Goal: Transaction & Acquisition: Purchase product/service

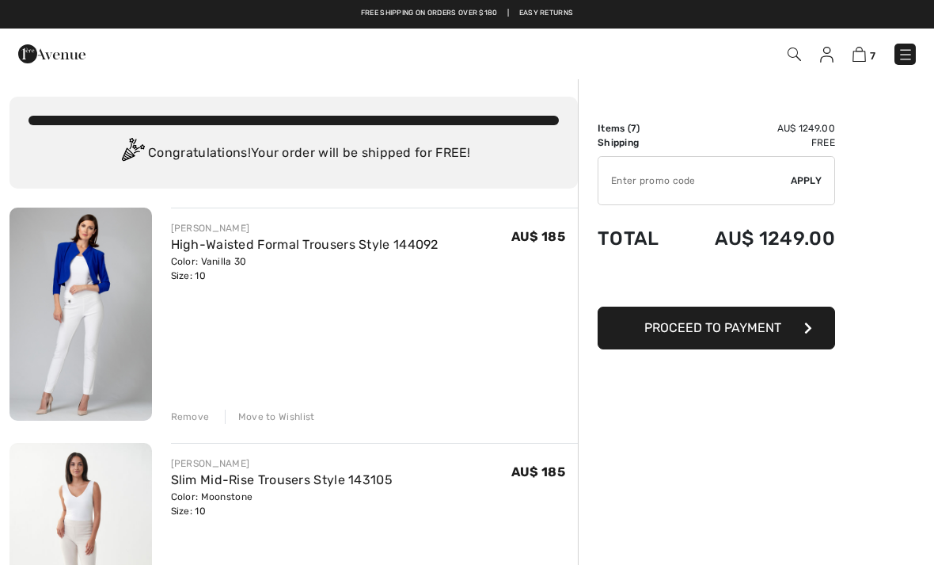
click at [826, 62] on img at bounding box center [826, 55] width 13 height 16
click at [830, 59] on img at bounding box center [826, 55] width 13 height 16
click at [832, 48] on img at bounding box center [826, 55] width 13 height 16
click at [834, 53] on img at bounding box center [826, 55] width 13 height 16
click at [912, 59] on img at bounding box center [906, 55] width 16 height 16
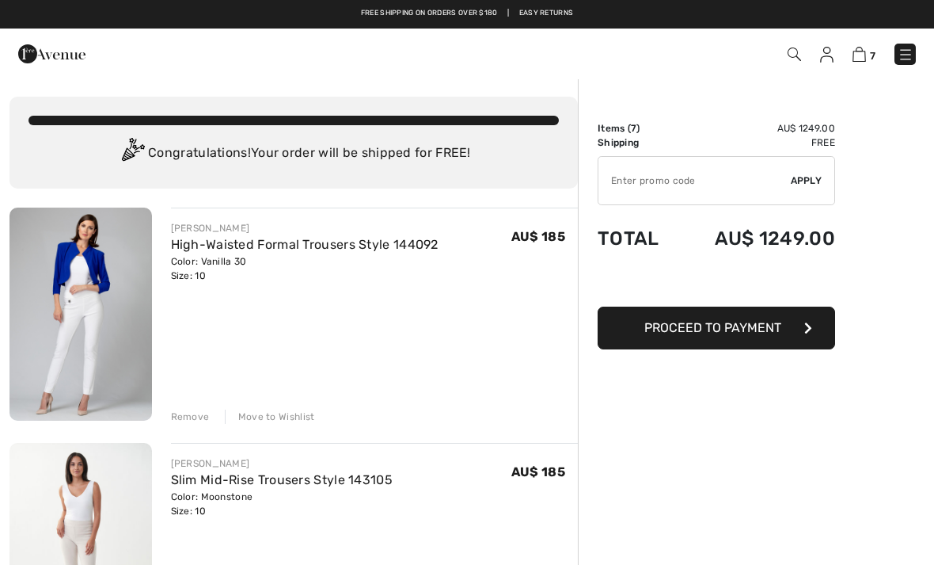
click at [919, 51] on div "Close menu" at bounding box center [467, 282] width 934 height 565
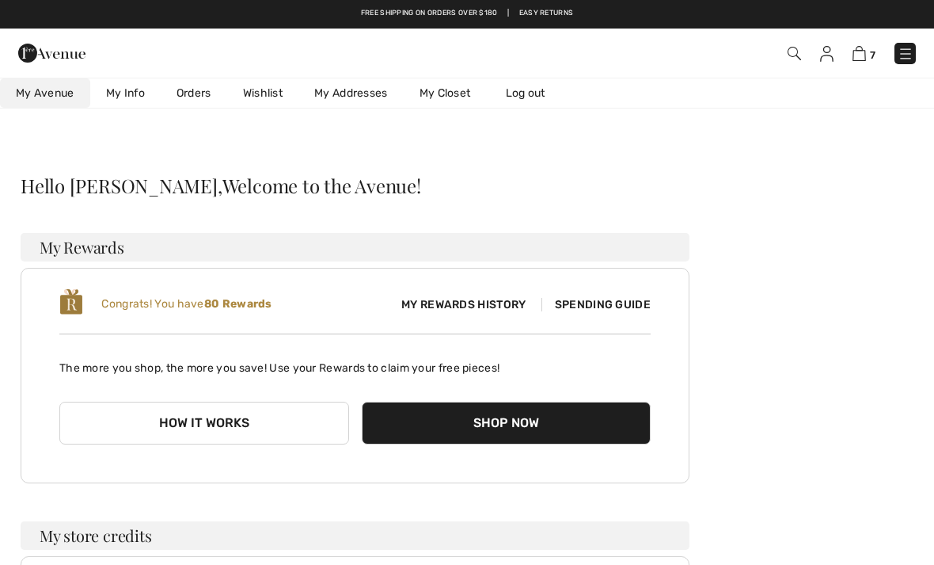
click at [619, 298] on span "Spending Guide" at bounding box center [596, 304] width 109 height 13
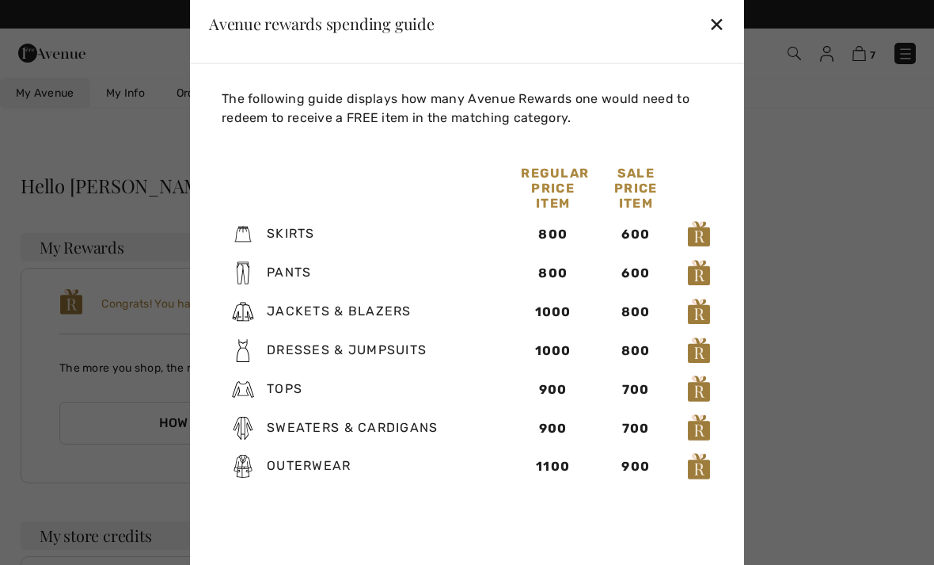
click at [710, 12] on div "✕" at bounding box center [717, 23] width 17 height 33
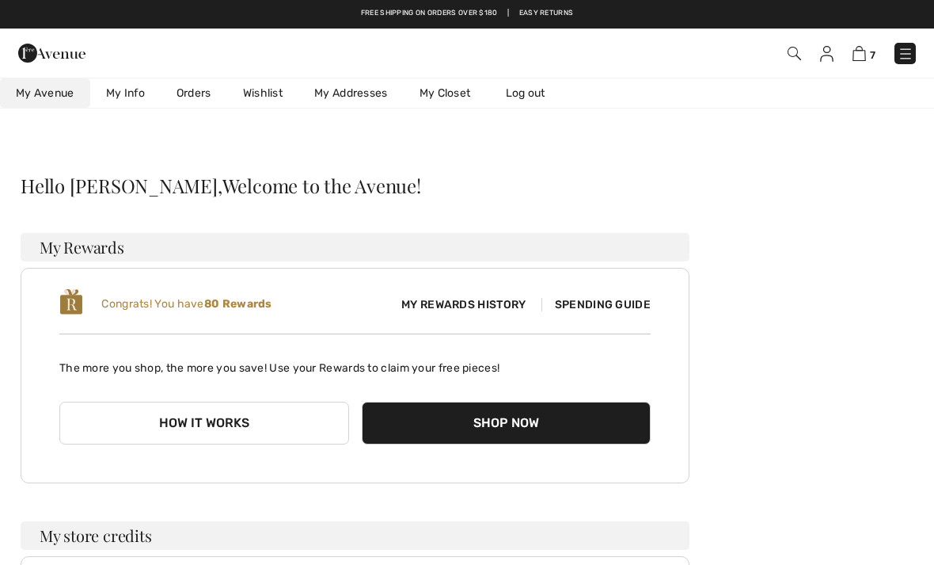
click at [34, 107] on link "My Avenue 80 Reward points" at bounding box center [45, 92] width 90 height 29
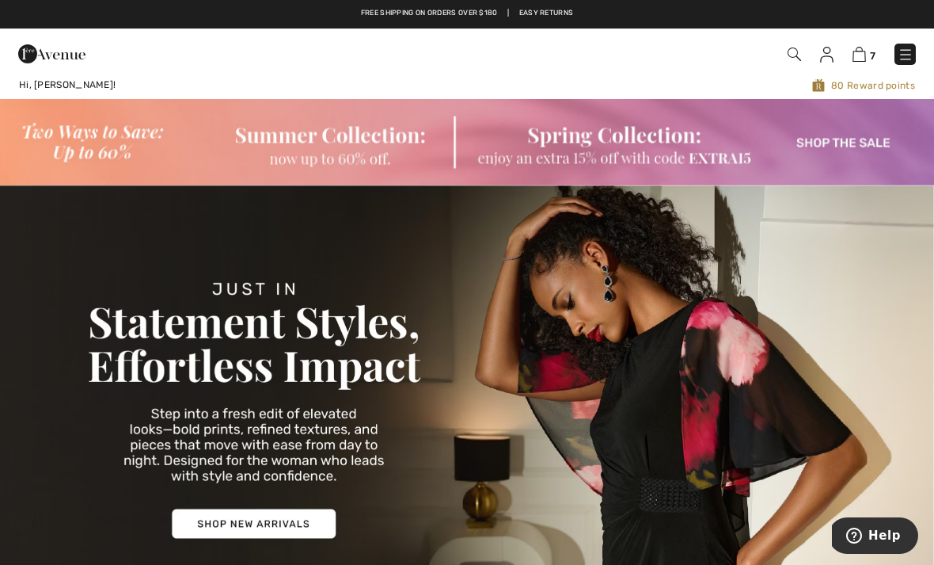
click at [912, 57] on img at bounding box center [906, 55] width 16 height 16
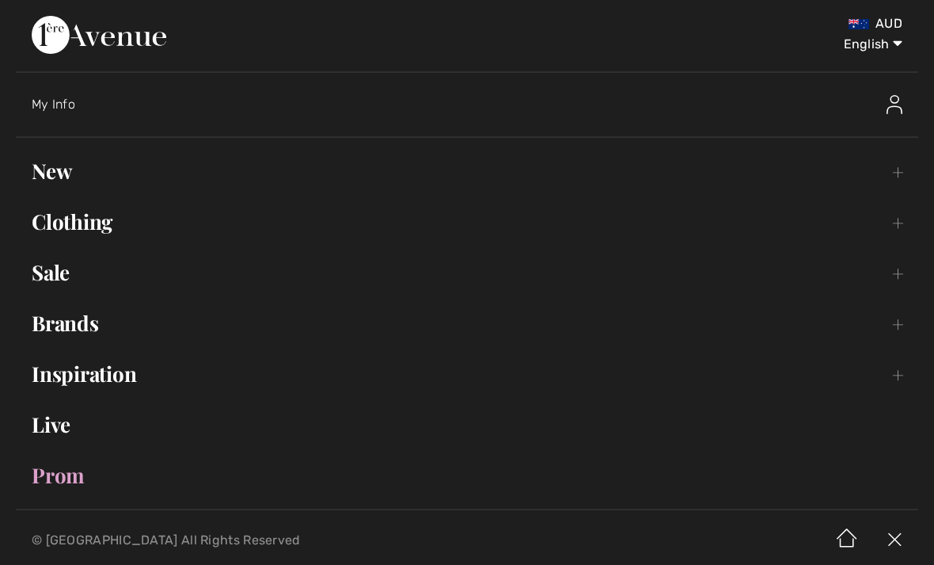
click at [904, 222] on link "Clothing Toggle submenu" at bounding box center [467, 221] width 903 height 35
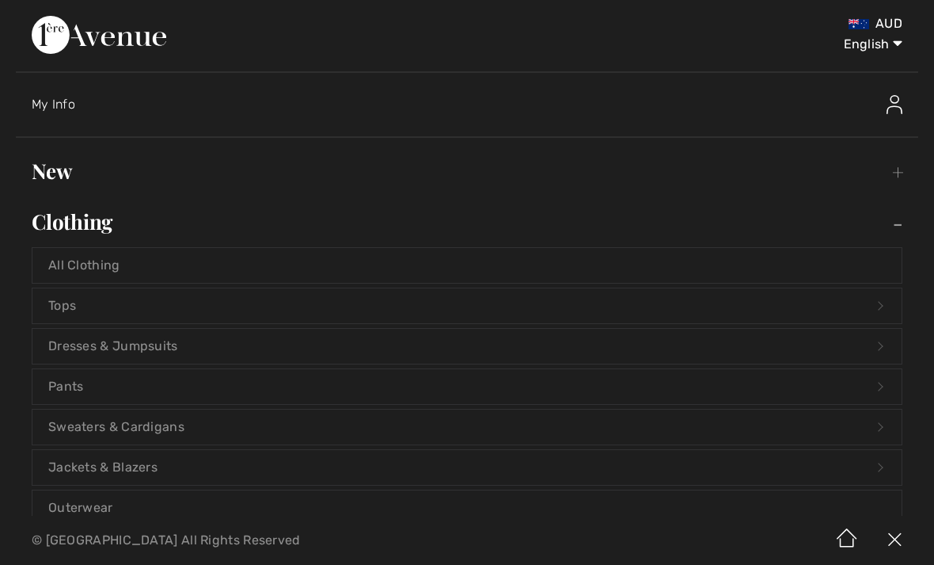
click at [624, 306] on link "Tops Open submenu" at bounding box center [467, 305] width 870 height 35
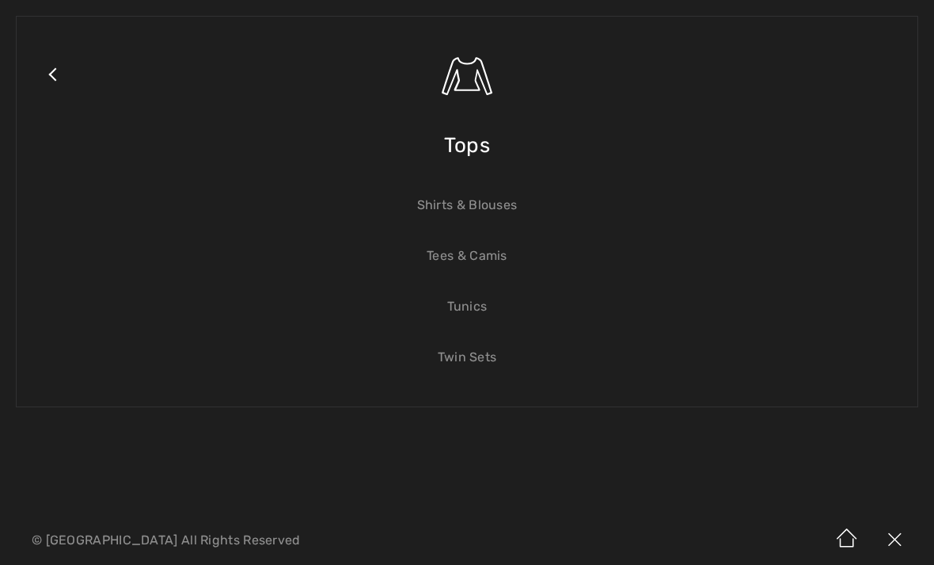
click at [507, 210] on link "Shirts & Blouses" at bounding box center [467, 205] width 870 height 35
click at [514, 202] on link "Shirts & Blouses" at bounding box center [467, 205] width 870 height 35
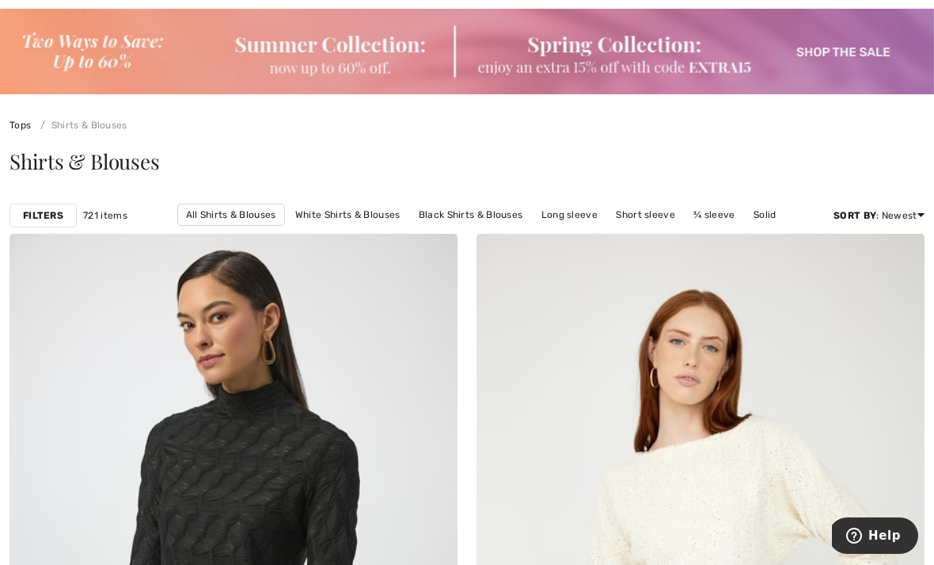
scroll to position [78, 0]
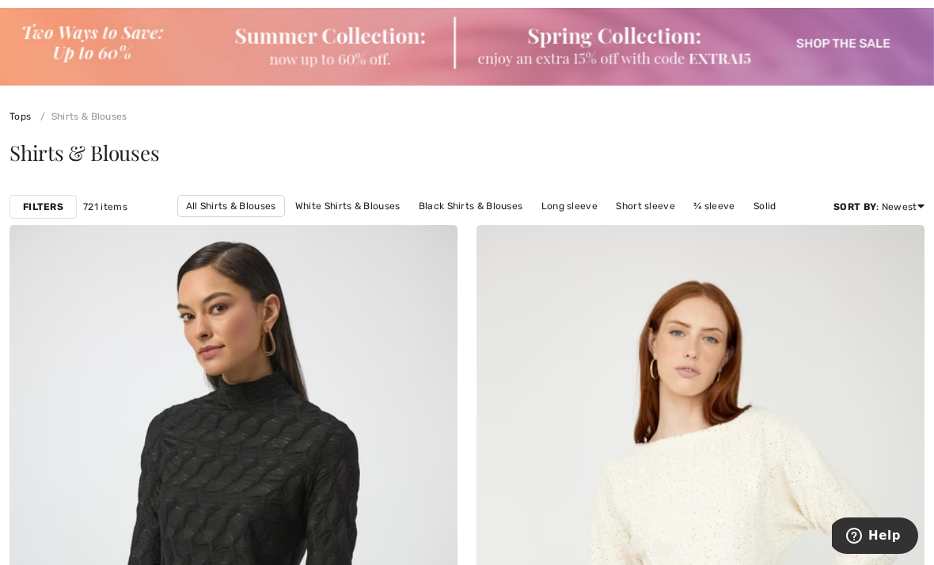
click at [52, 210] on strong "Filters" at bounding box center [43, 207] width 40 height 14
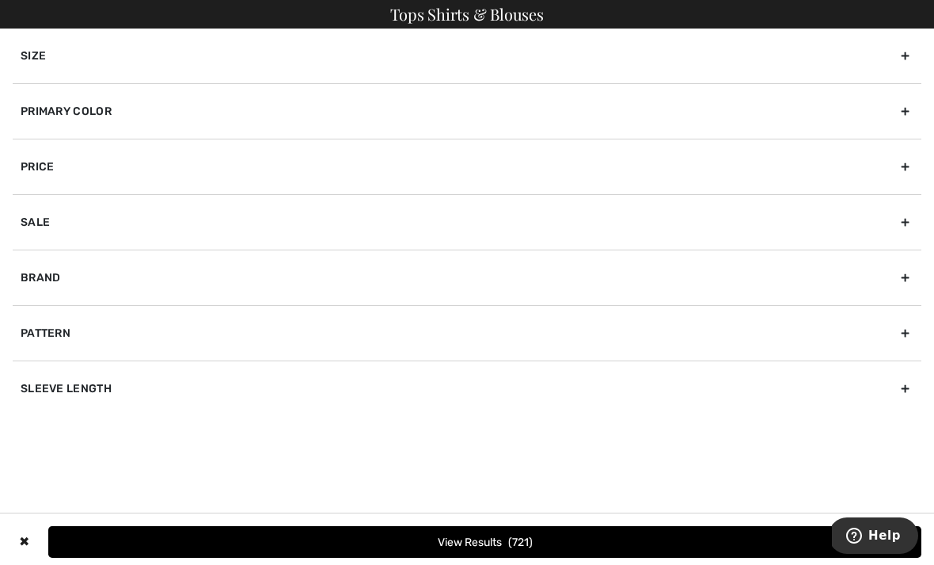
click at [900, 276] on div "Brand" at bounding box center [467, 276] width 909 height 55
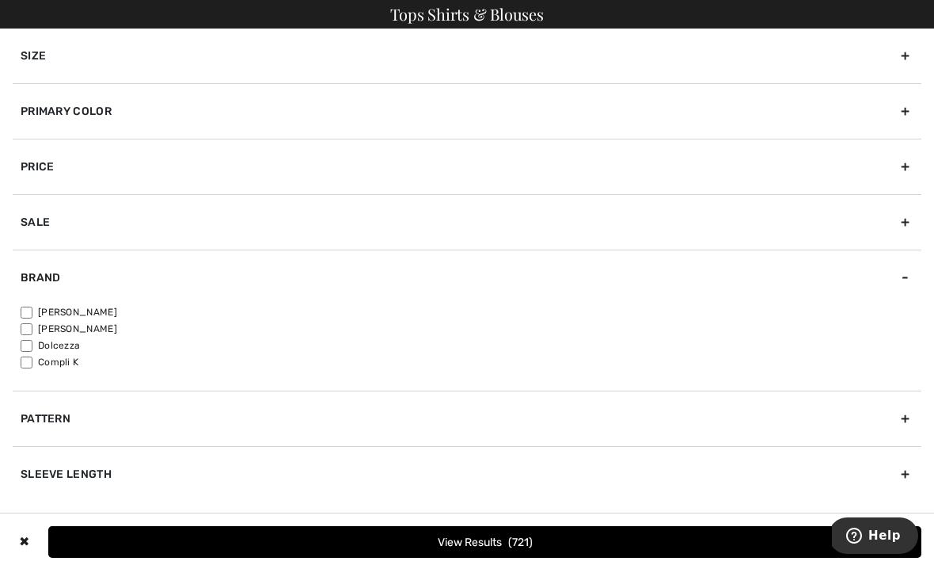
click at [105, 308] on label "[PERSON_NAME]" at bounding box center [471, 312] width 901 height 14
click at [32, 308] on input"] "[PERSON_NAME]" at bounding box center [27, 312] width 12 height 12
checkbox input"] "true"
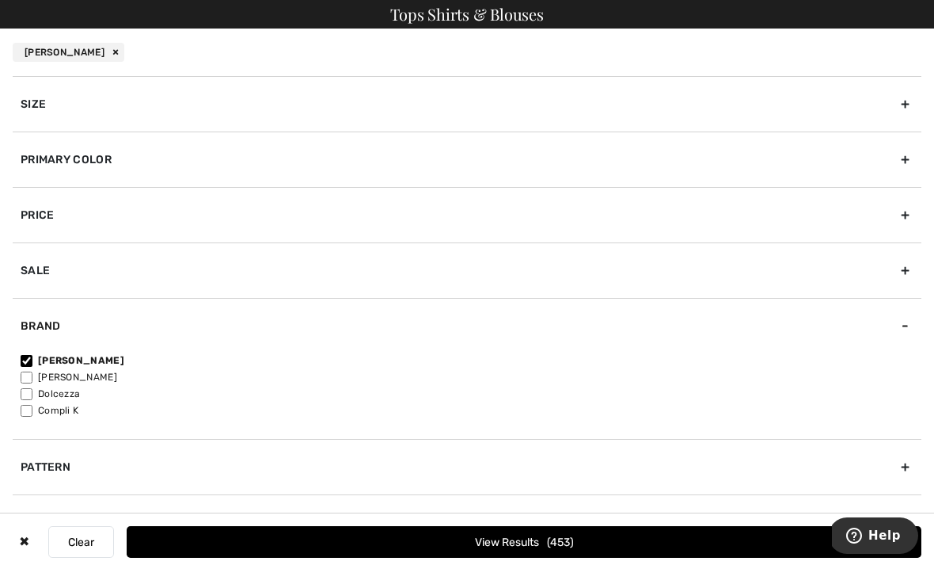
click at [523, 564] on div "✖ Clear View Results 453" at bounding box center [467, 541] width 934 height 57
click at [500, 558] on button "View Results 453" at bounding box center [524, 542] width 795 height 32
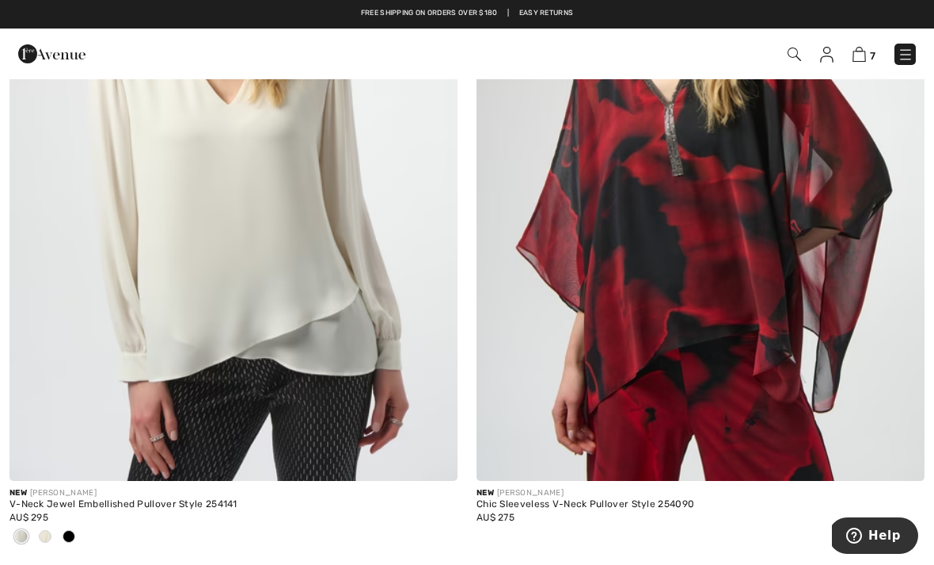
scroll to position [5809, 0]
click at [276, 306] on img at bounding box center [234, 145] width 448 height 672
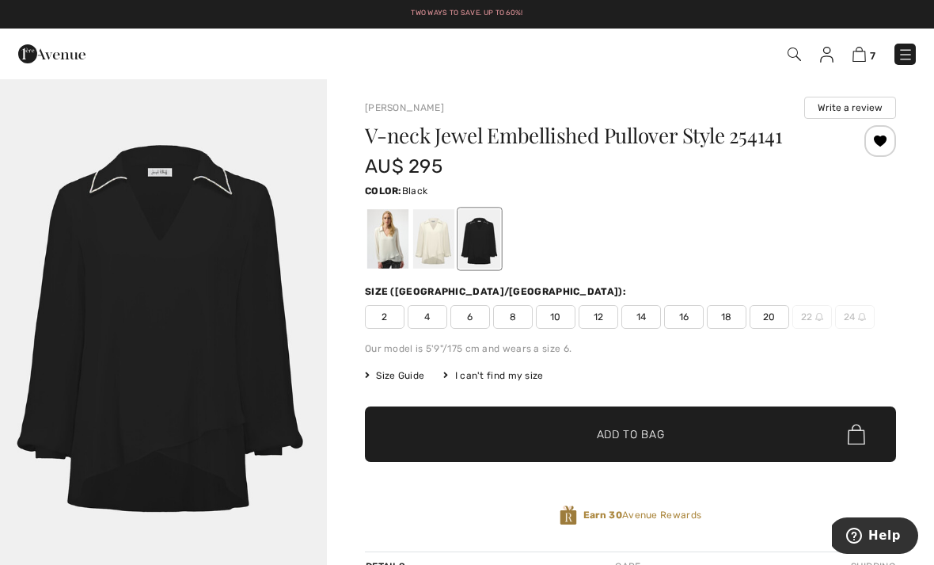
click at [438, 244] on div at bounding box center [433, 238] width 41 height 59
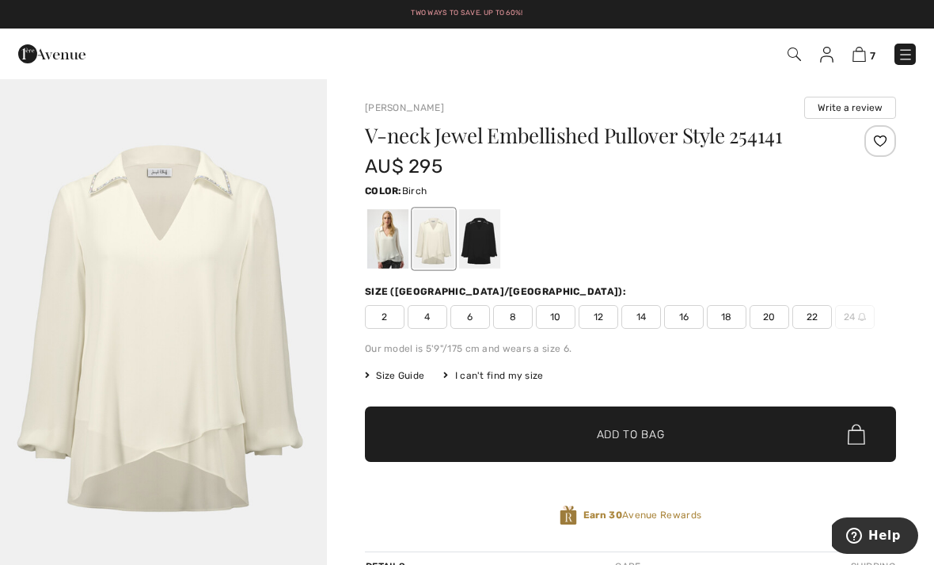
click at [364, 249] on div "Joseph Ribkoff Write a review V-neck Jewel Embellished Pullover Style 254141 AU…" at bounding box center [630, 513] width 607 height 870
click at [363, 252] on div "Joseph Ribkoff Write a review V-neck Jewel Embellished Pullover Style 254141 AU…" at bounding box center [630, 513] width 607 height 870
click at [403, 240] on div at bounding box center [387, 238] width 41 height 59
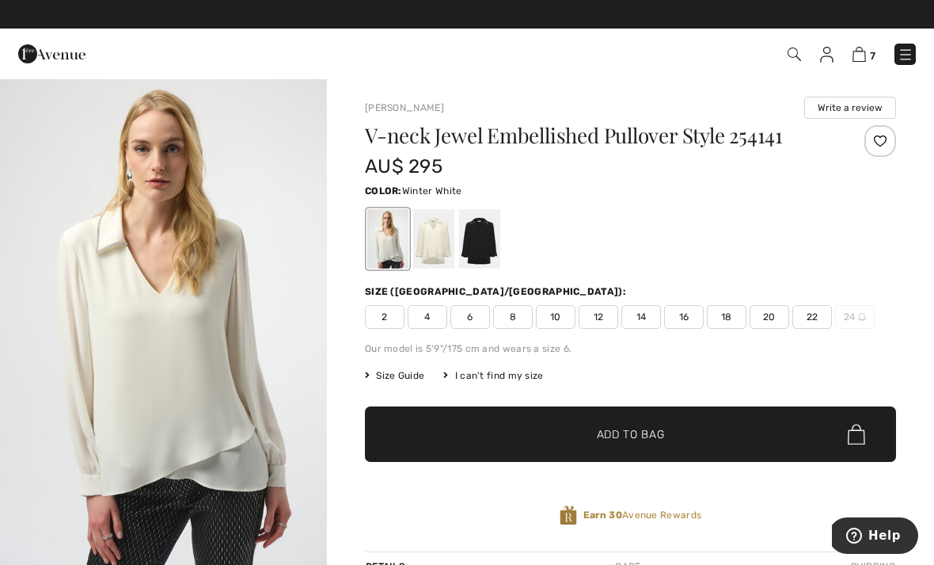
click at [779, 436] on span "✔ Added to Bag Add to Bag" at bounding box center [630, 433] width 531 height 55
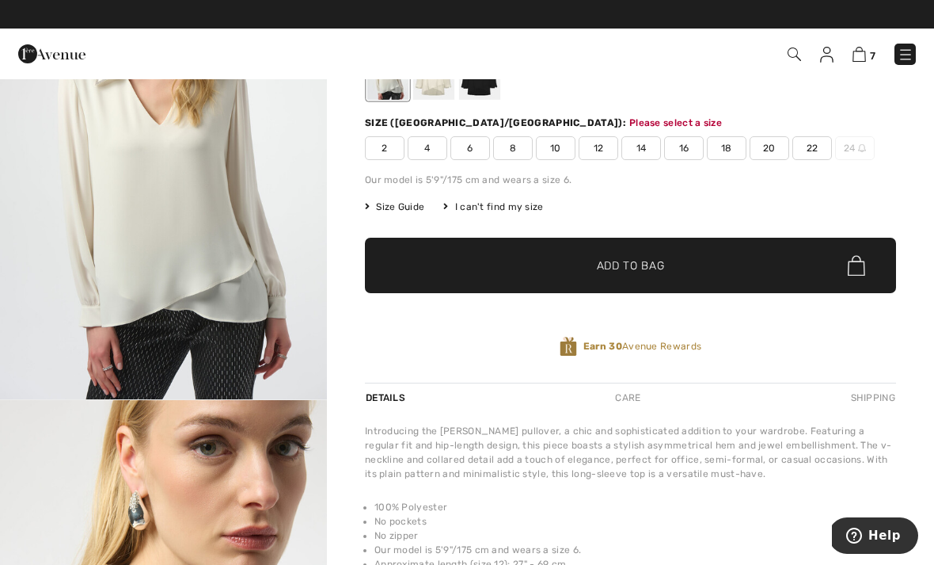
scroll to position [170, 0]
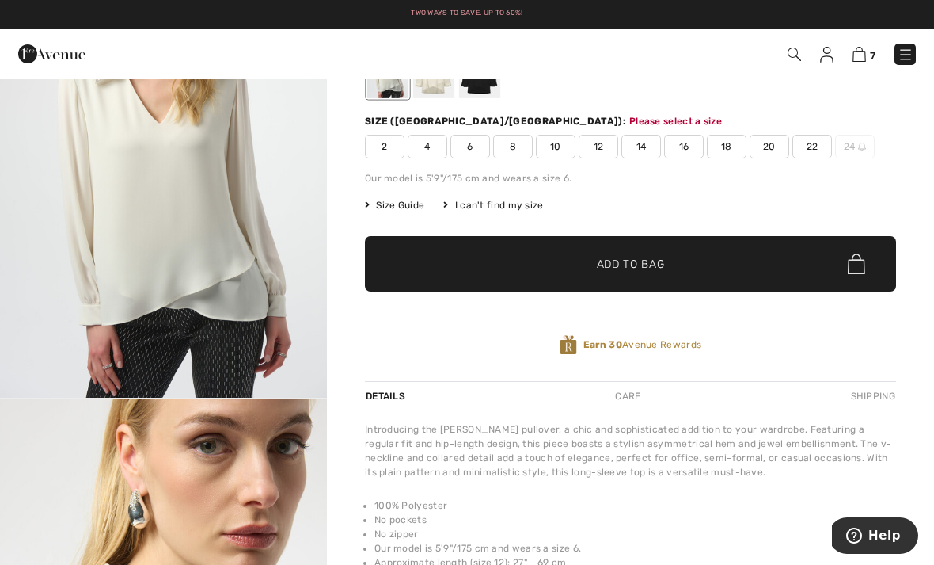
click at [561, 151] on span "10" at bounding box center [556, 147] width 40 height 24
click at [683, 263] on span "✔ Added to Bag Add to Bag" at bounding box center [630, 263] width 531 height 55
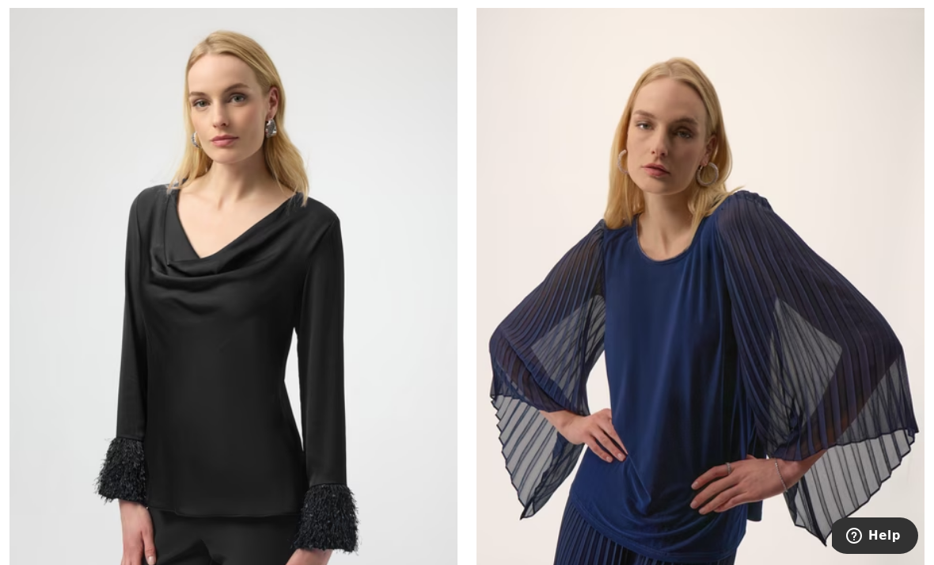
scroll to position [12506, 0]
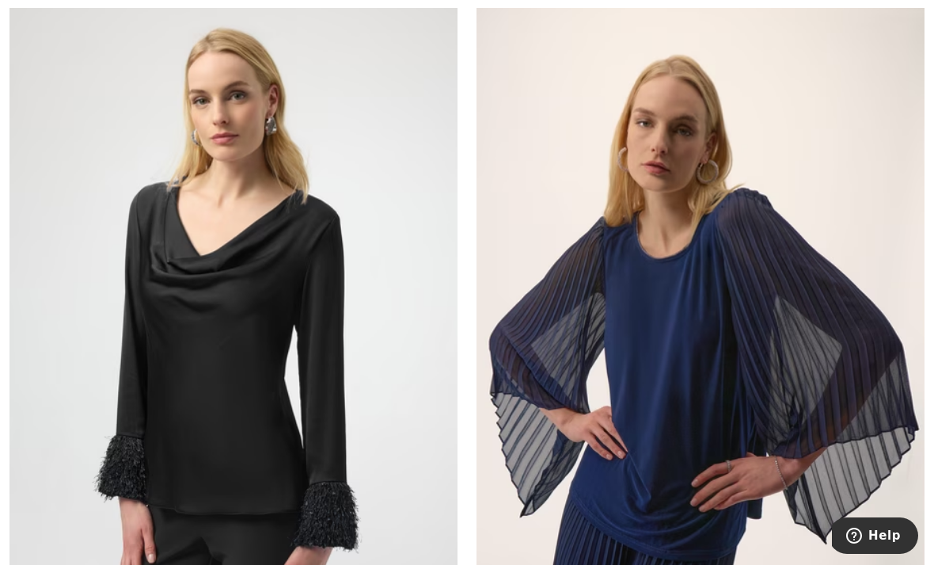
click at [834, 343] on img at bounding box center [701, 337] width 448 height 672
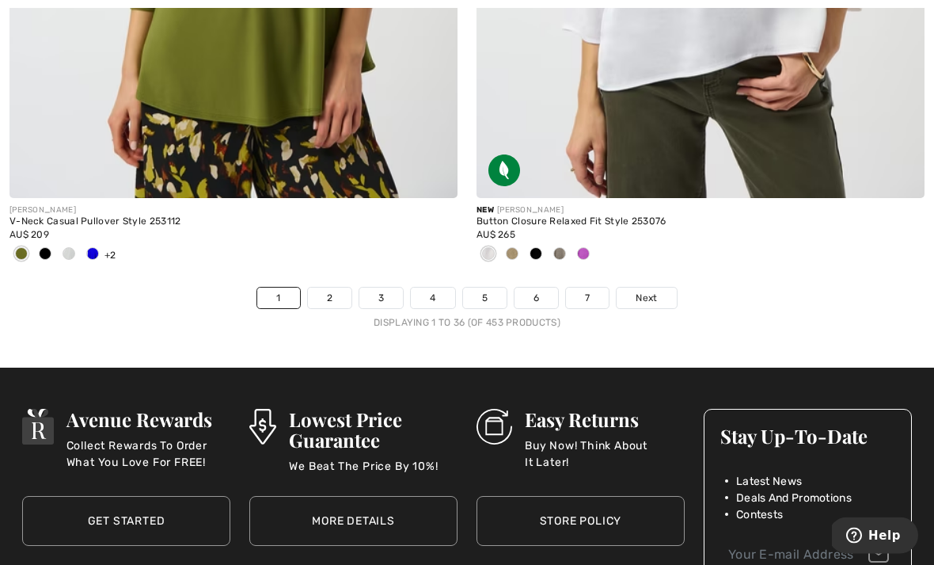
scroll to position [13743, 0]
click at [641, 291] on span "Next" at bounding box center [646, 298] width 21 height 14
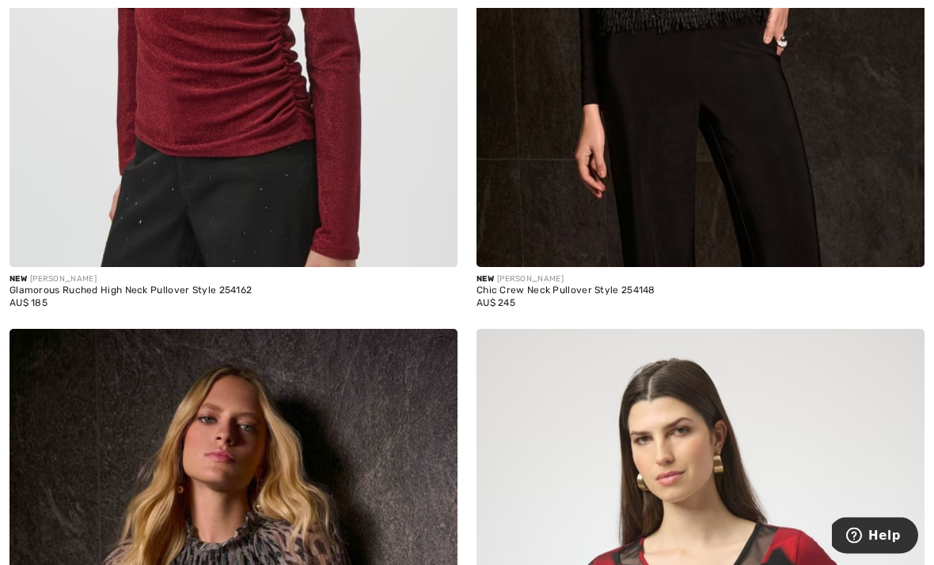
scroll to position [7641, 0]
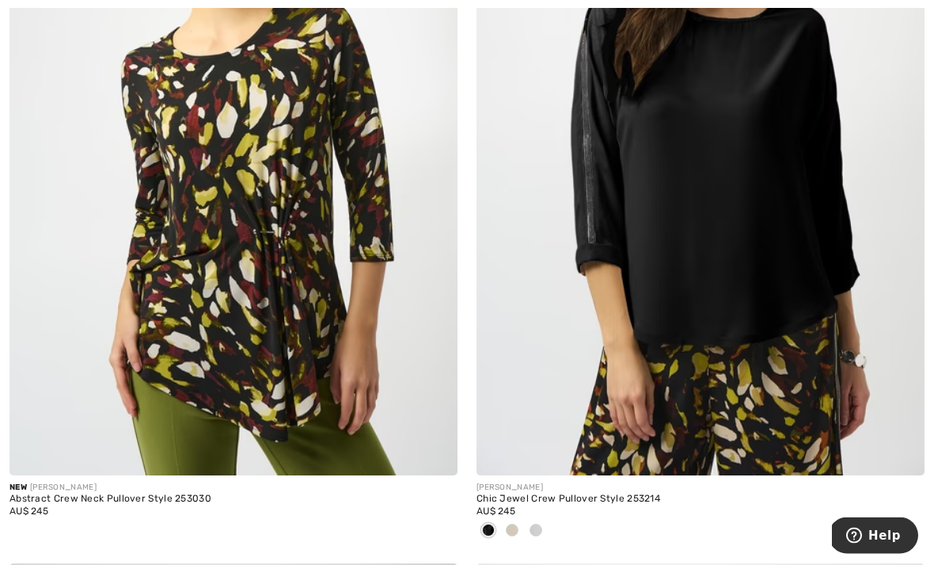
click at [874, 415] on div at bounding box center [892, 443] width 66 height 66
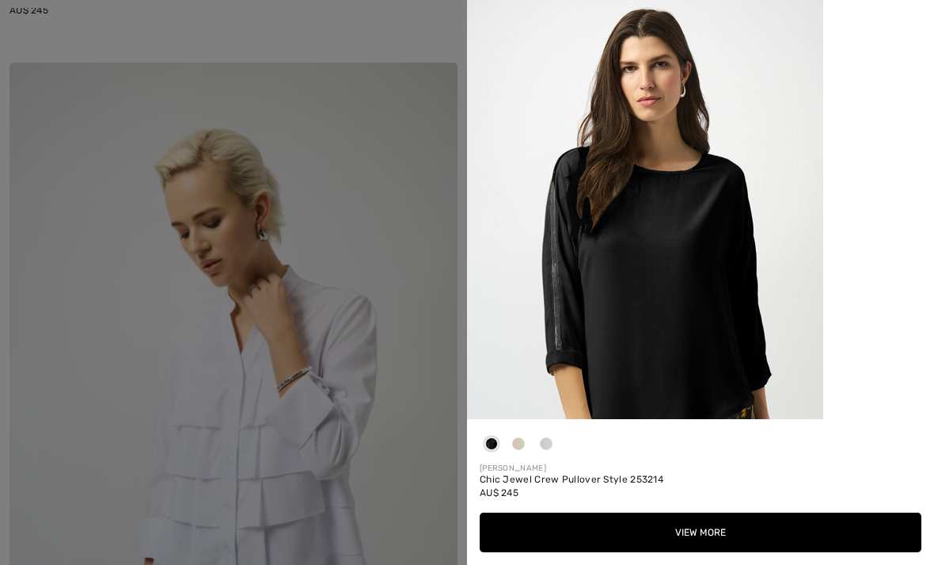
scroll to position [12533, 0]
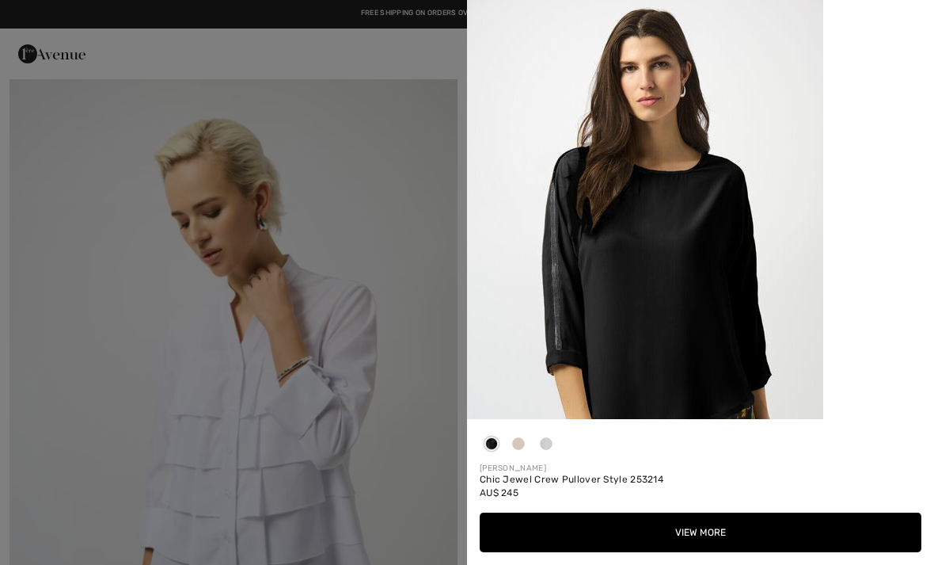
click at [354, 180] on div at bounding box center [467, 282] width 934 height 565
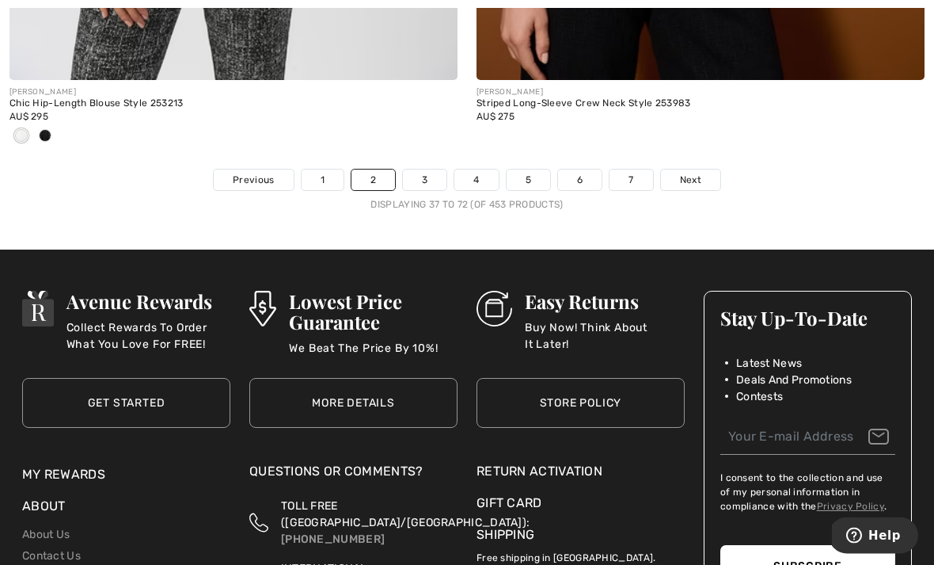
scroll to position [13923, 0]
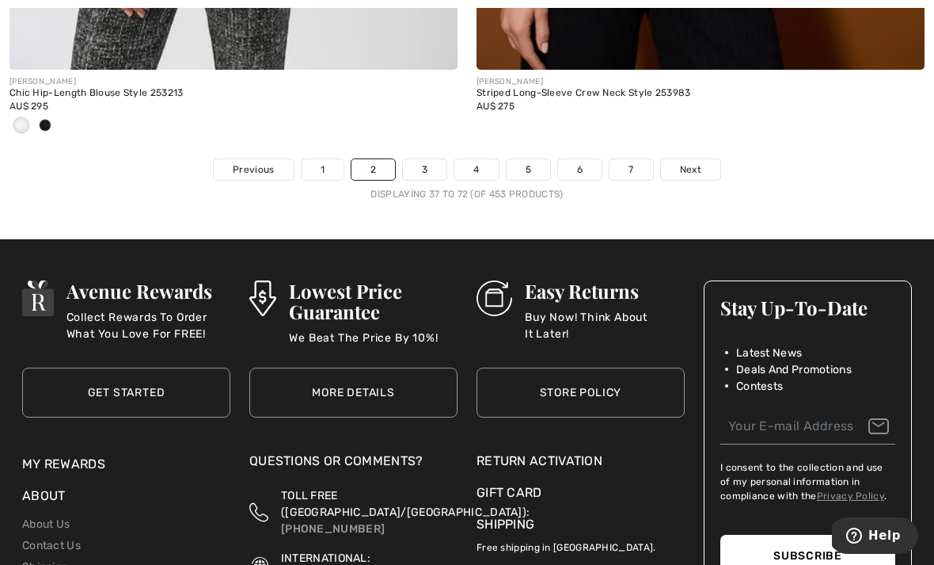
click at [687, 164] on span "Next" at bounding box center [690, 169] width 21 height 14
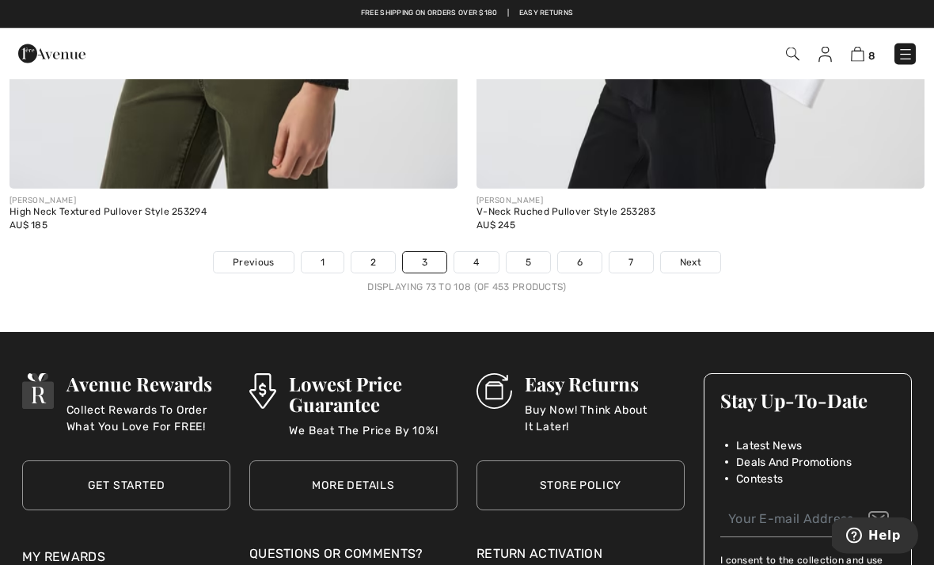
scroll to position [13804, 0]
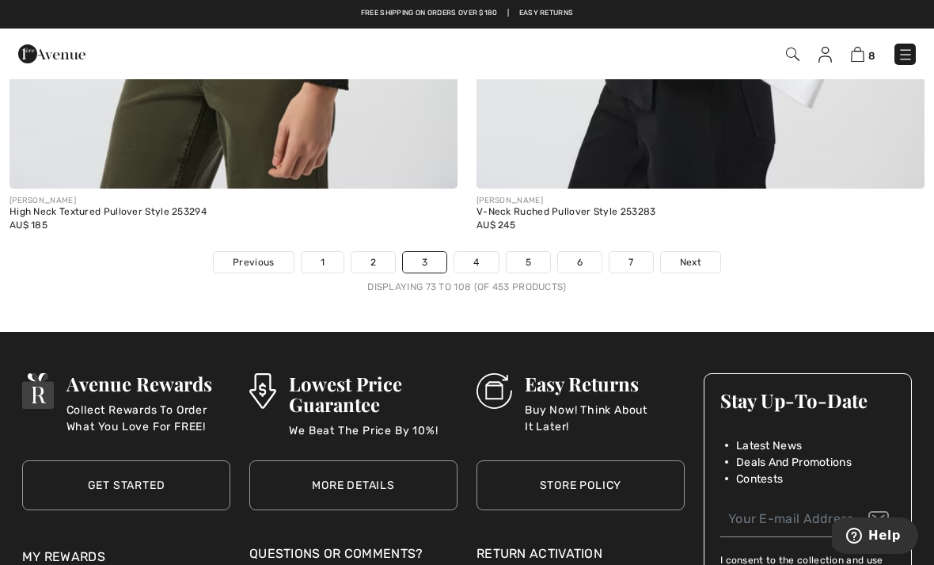
click at [697, 255] on span "Next" at bounding box center [690, 262] width 21 height 14
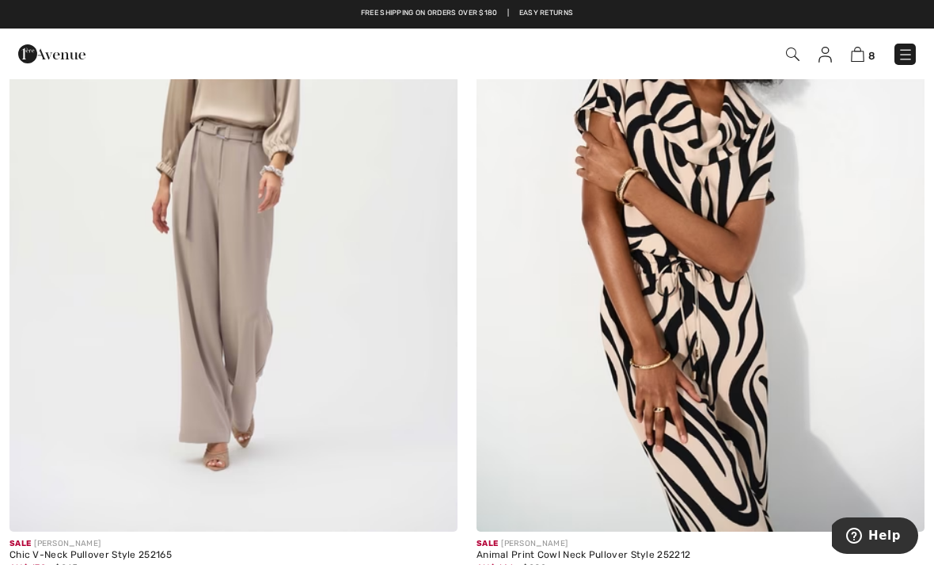
scroll to position [11106, 0]
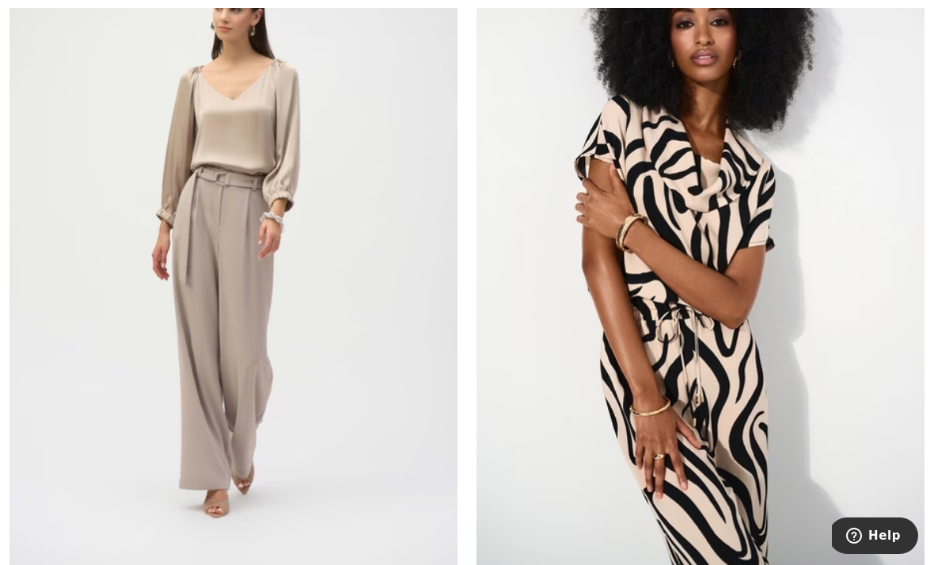
click at [244, 318] on img at bounding box center [234, 242] width 448 height 672
click at [232, 389] on img at bounding box center [234, 242] width 448 height 672
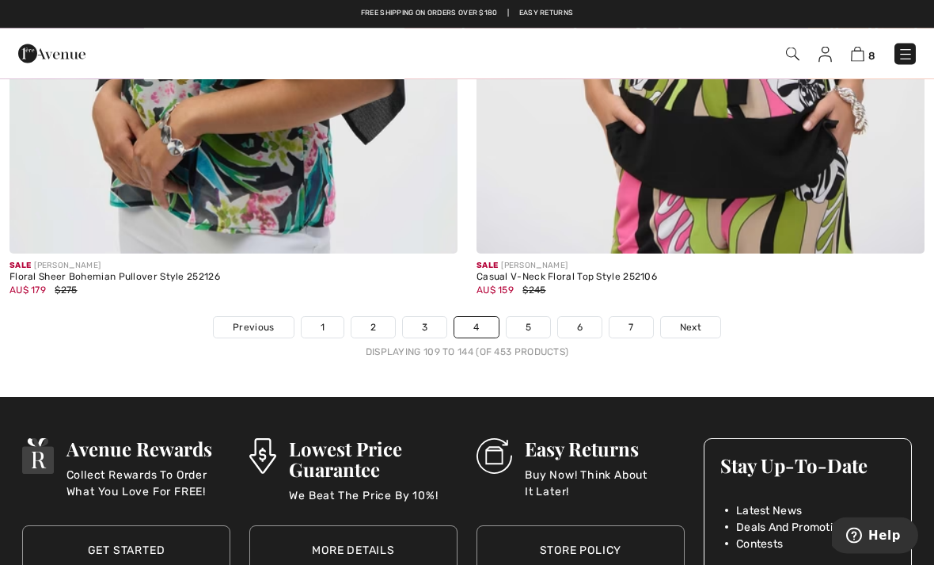
scroll to position [13661, 0]
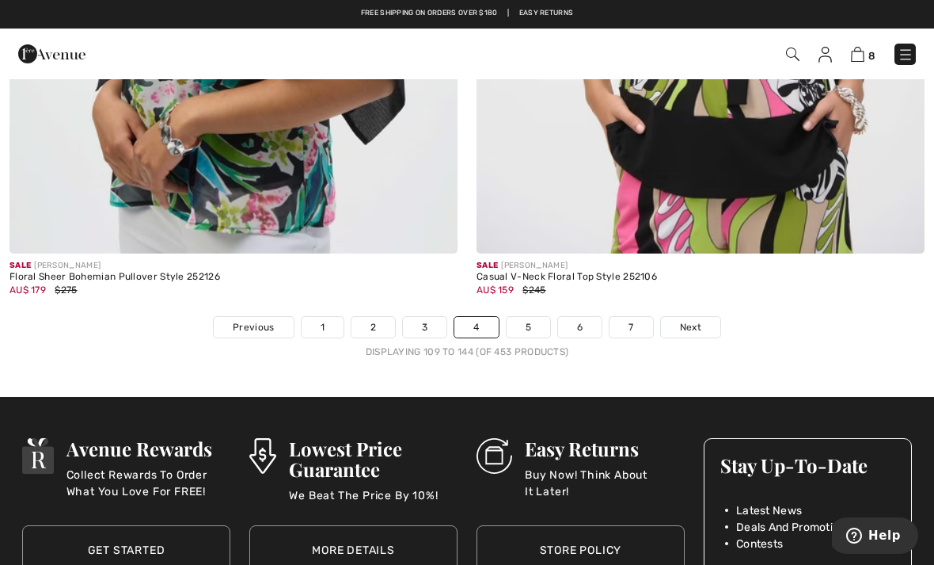
click at [689, 320] on span "Next" at bounding box center [690, 327] width 21 height 14
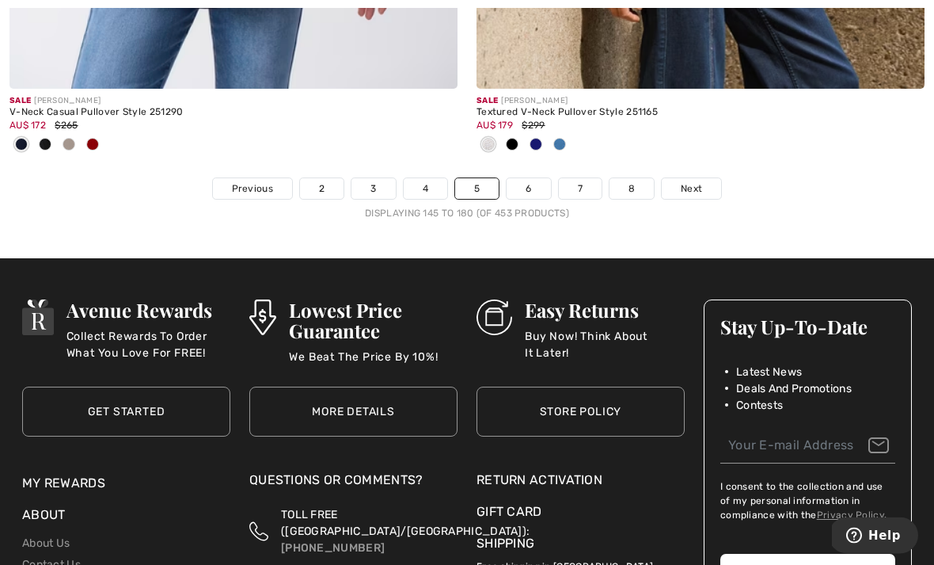
scroll to position [13947, 0]
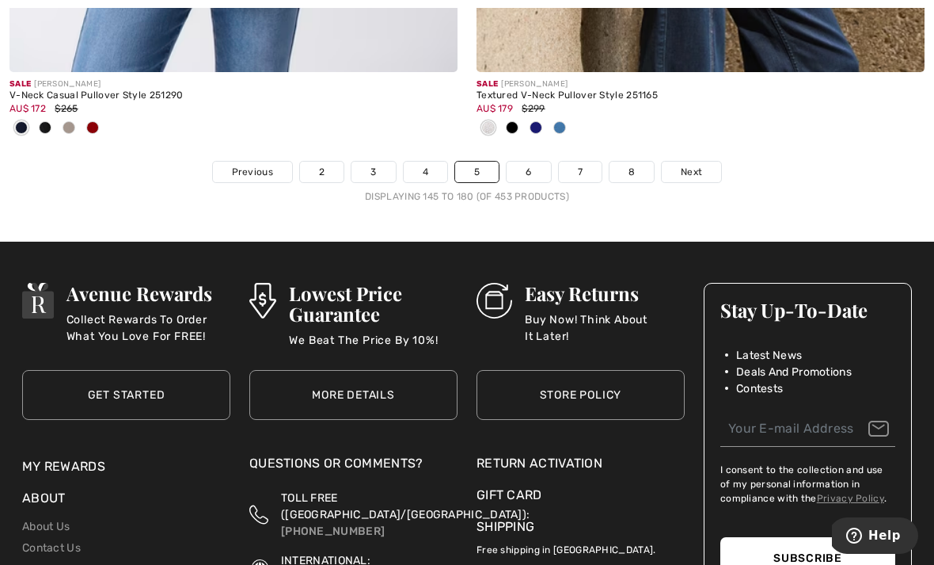
click at [691, 169] on link "Next" at bounding box center [691, 172] width 59 height 21
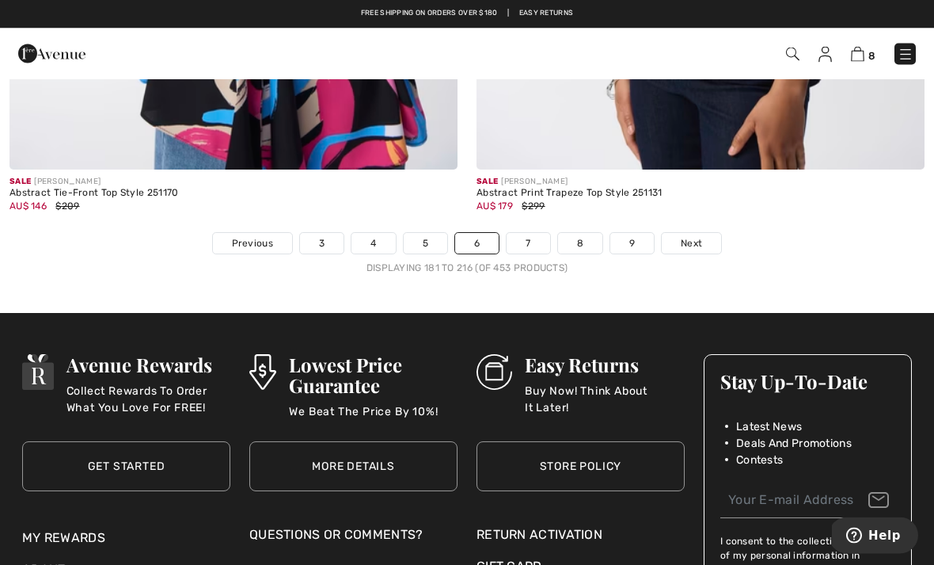
scroll to position [13845, 0]
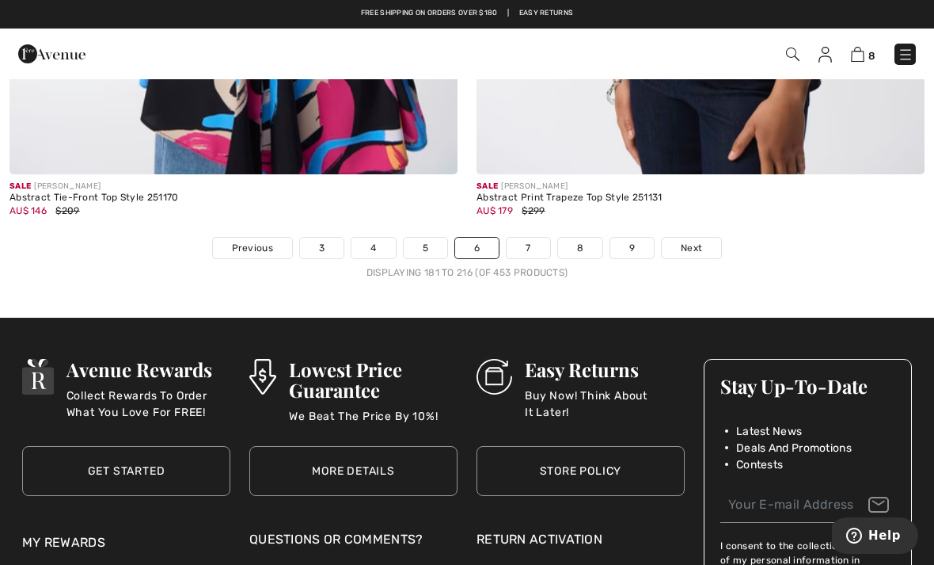
click at [687, 241] on span "Next" at bounding box center [691, 248] width 21 height 14
click at [691, 241] on span "Next" at bounding box center [691, 248] width 21 height 14
click at [691, 243] on span "Next" at bounding box center [691, 248] width 21 height 14
click at [702, 246] on link "Next" at bounding box center [691, 248] width 59 height 21
click at [535, 244] on link "7" at bounding box center [528, 248] width 43 height 21
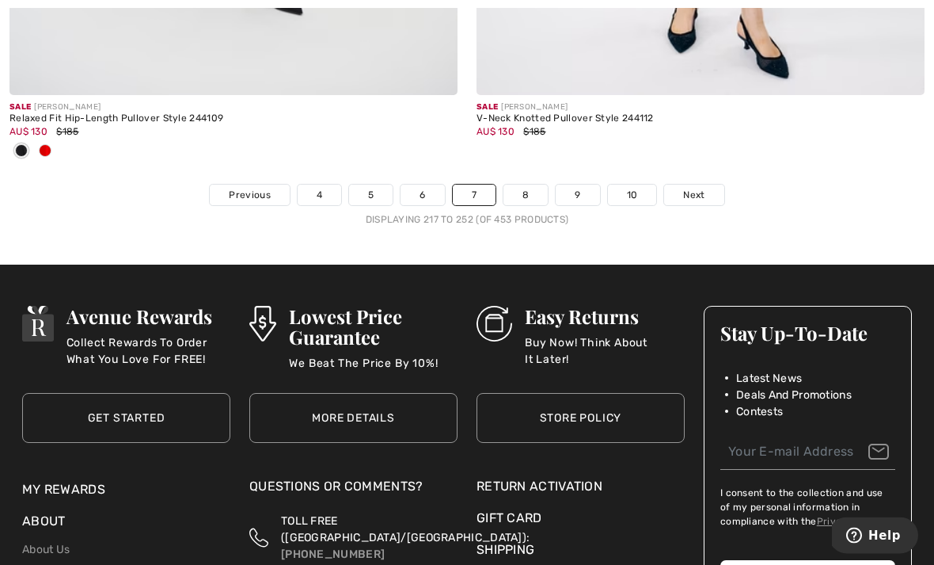
scroll to position [13898, 0]
click at [525, 192] on link "8" at bounding box center [526, 195] width 44 height 21
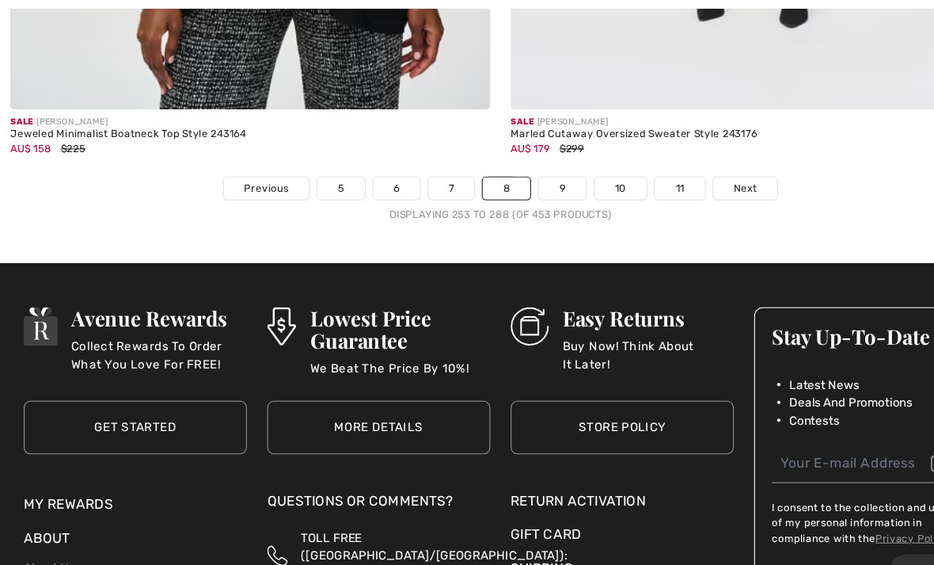
scroll to position [13839, 0]
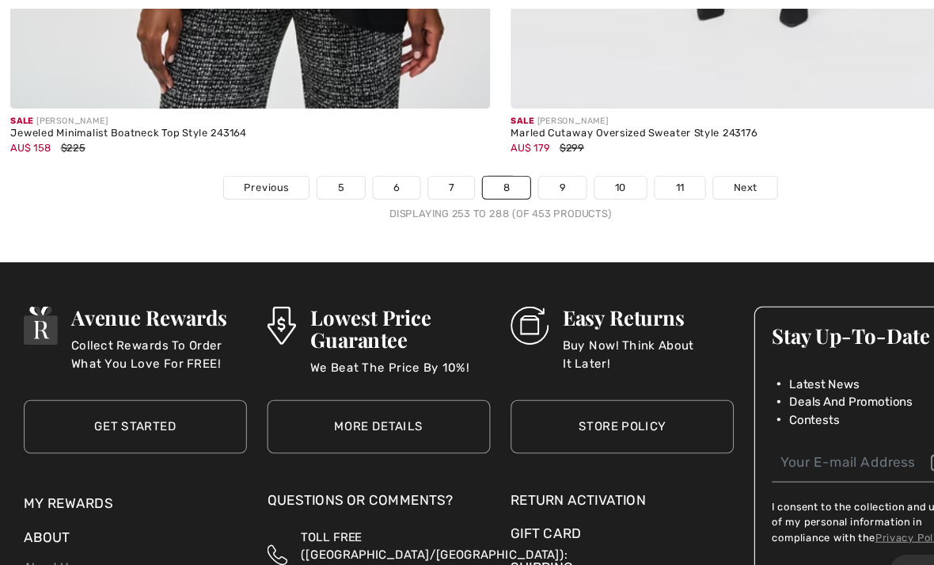
click at [531, 169] on link "9" at bounding box center [525, 175] width 44 height 21
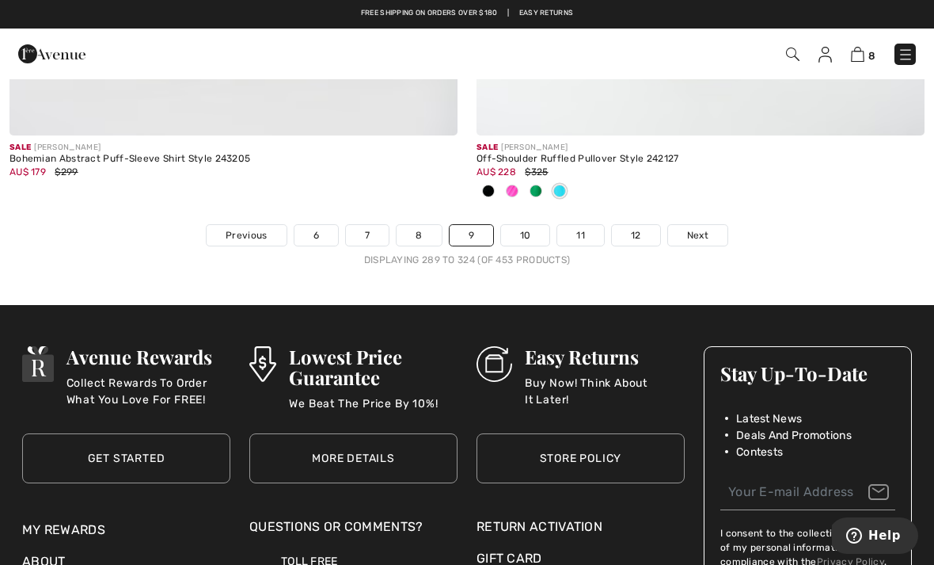
scroll to position [13828, 0]
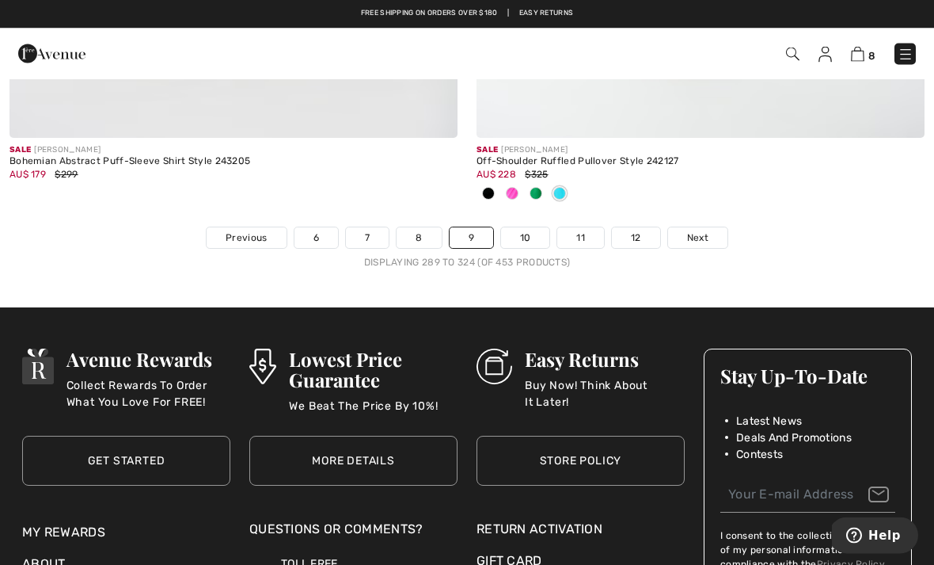
click at [527, 229] on link "10" at bounding box center [525, 238] width 49 height 21
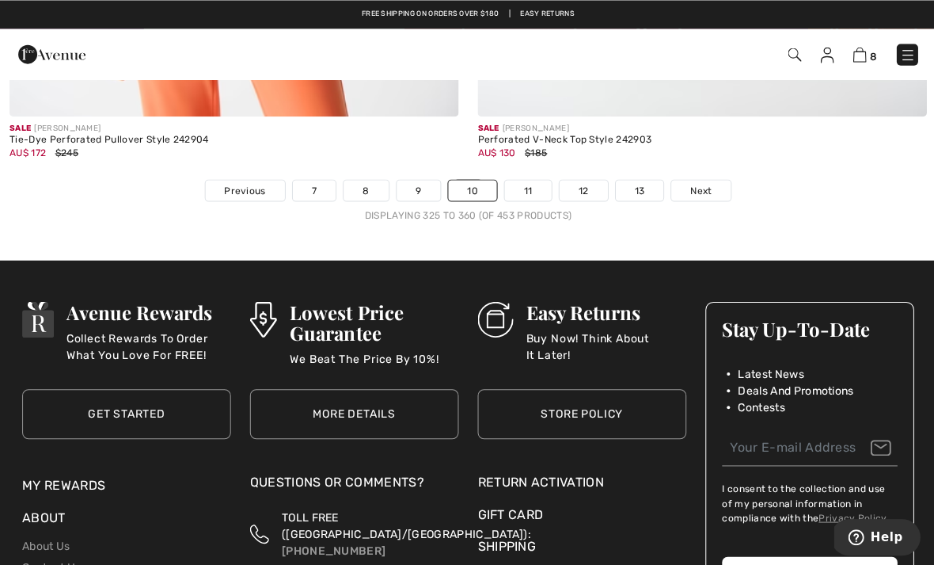
scroll to position [13956, 0]
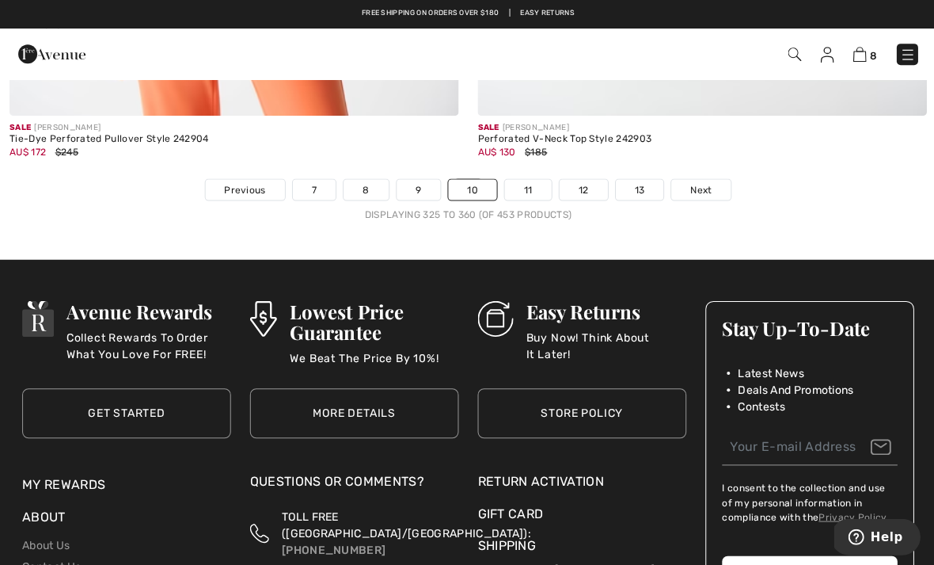
click at [710, 182] on span "Next" at bounding box center [699, 189] width 21 height 14
click at [708, 182] on span "Next" at bounding box center [699, 189] width 21 height 14
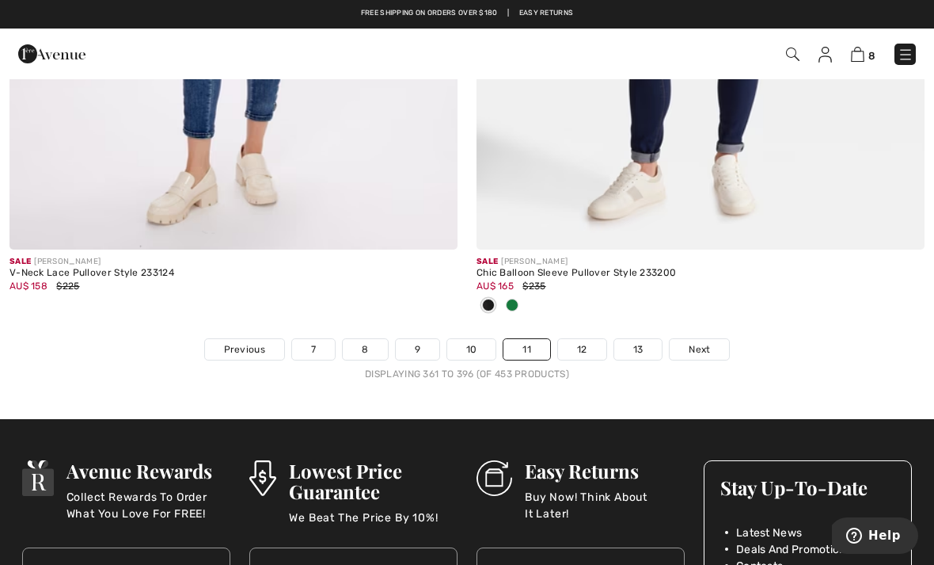
scroll to position [13692, 0]
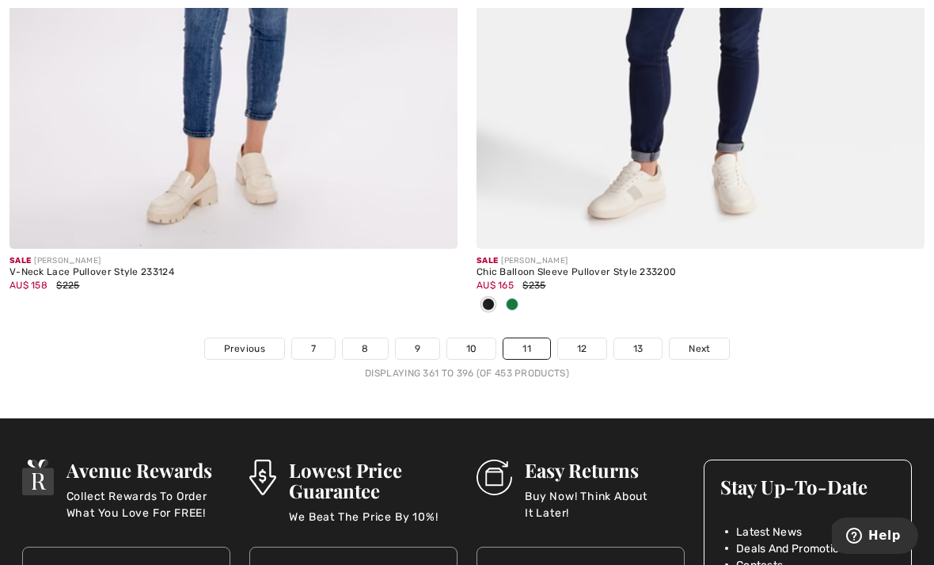
click at [705, 341] on span "Next" at bounding box center [699, 348] width 21 height 14
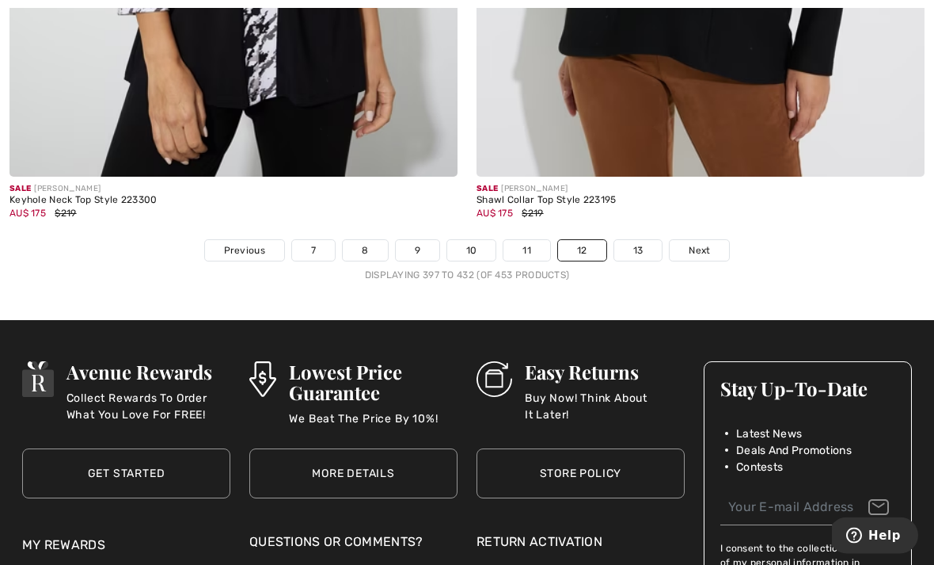
scroll to position [13790, 0]
click at [639, 241] on link "13" at bounding box center [639, 250] width 48 height 21
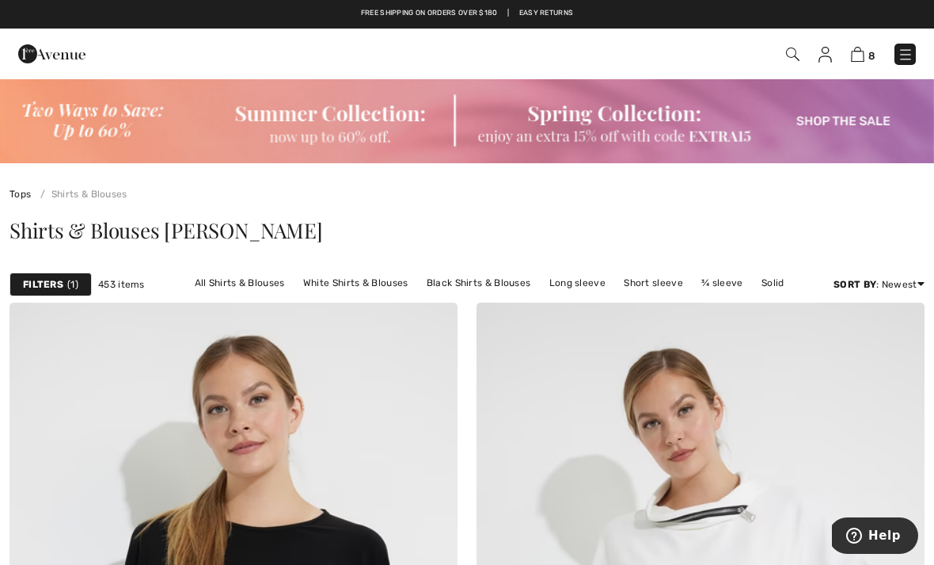
click at [53, 66] on img at bounding box center [51, 54] width 67 height 32
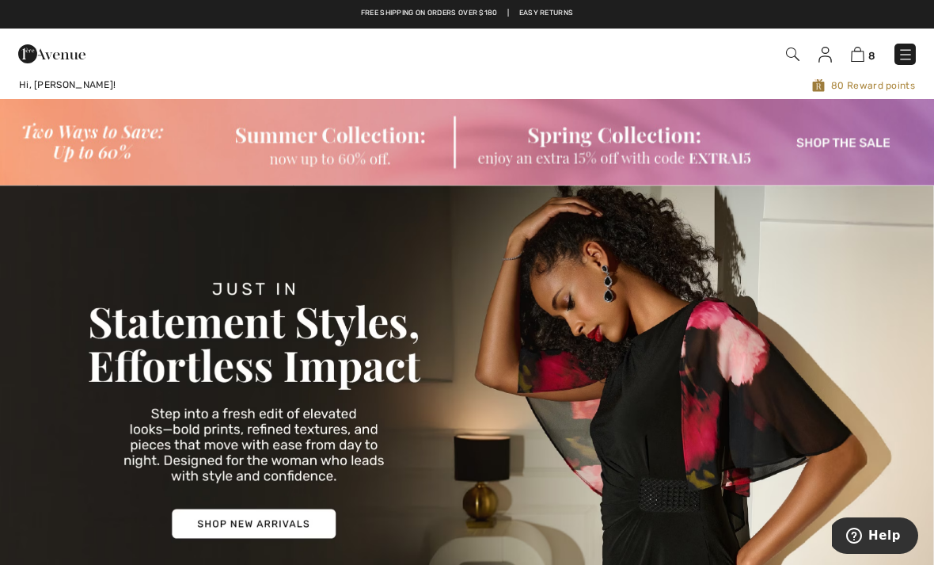
click at [908, 56] on img at bounding box center [906, 55] width 16 height 16
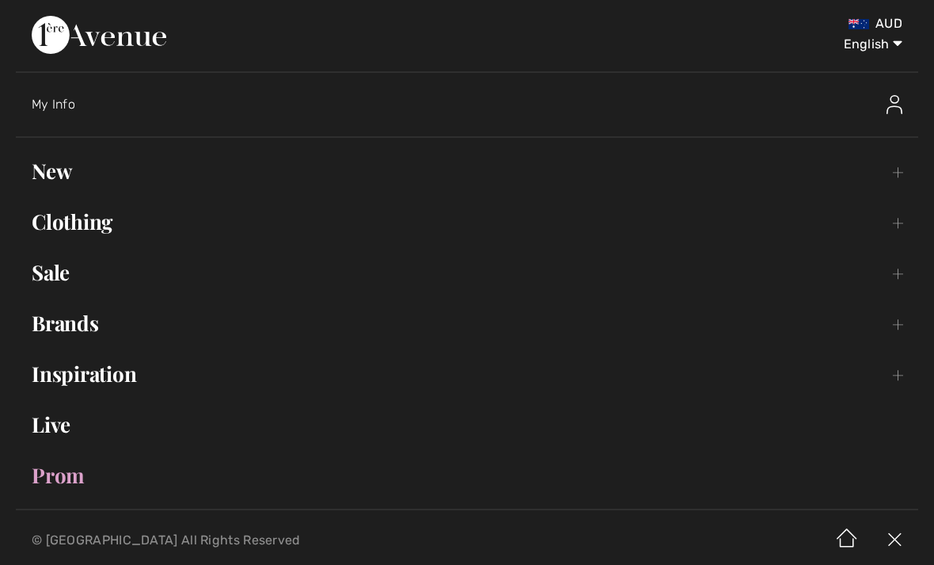
click at [902, 223] on link "Clothing Toggle submenu" at bounding box center [467, 221] width 903 height 35
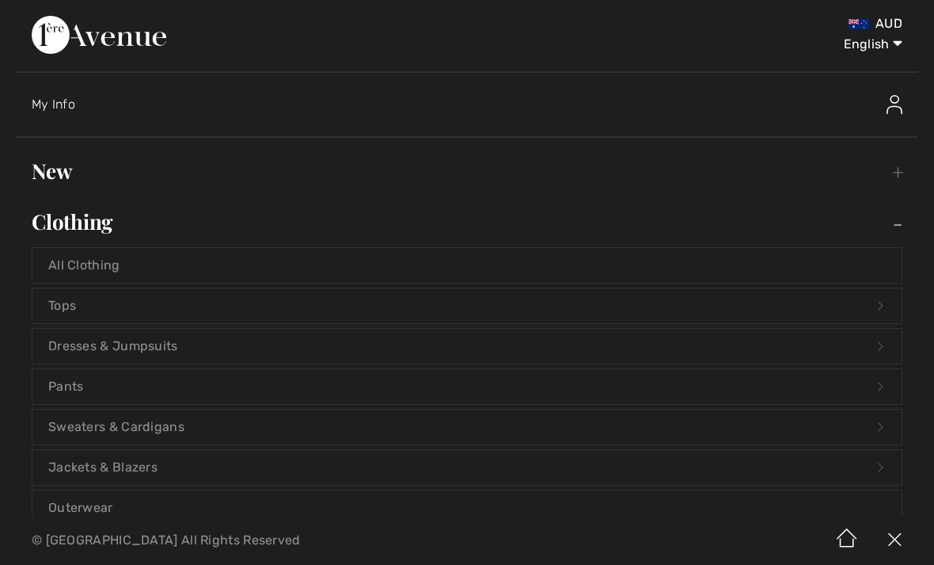
click at [691, 298] on link "Tops Open submenu" at bounding box center [467, 305] width 870 height 35
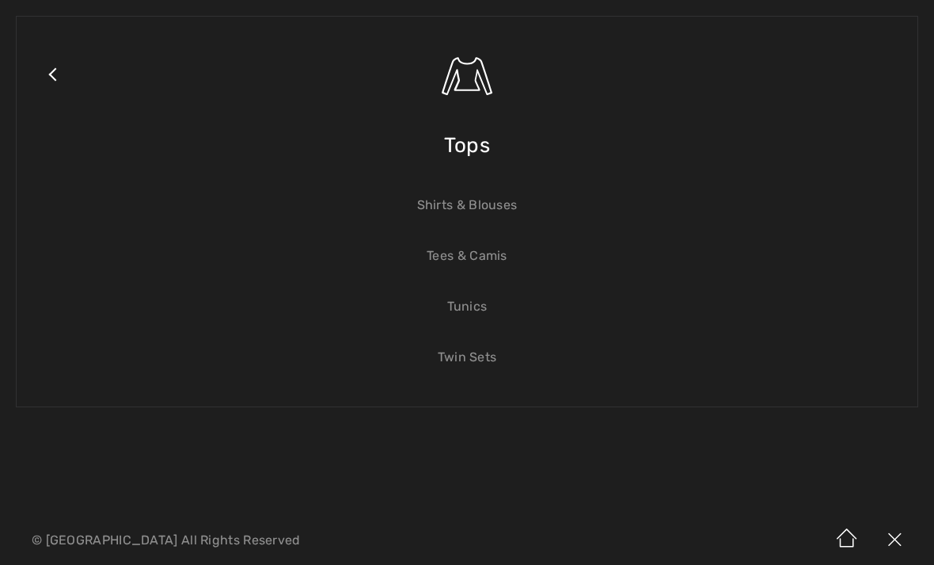
click at [503, 210] on link "Shirts & Blouses" at bounding box center [467, 205] width 870 height 35
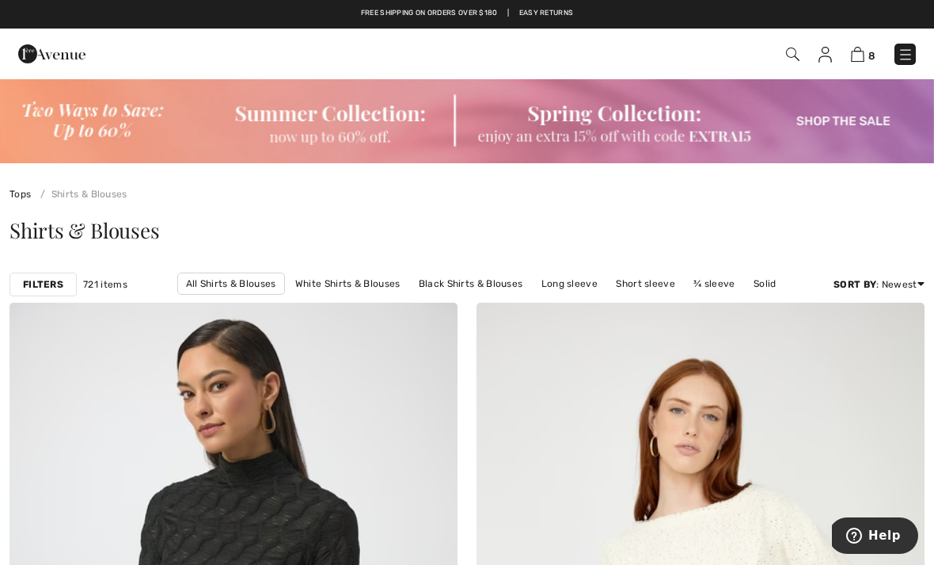
click at [48, 298] on div "Filters 721 items All Shirts & Blouses White Shirts & Blouses Black Shirts & Bl…" at bounding box center [467, 284] width 934 height 36
click at [61, 282] on strong "Filters" at bounding box center [43, 284] width 40 height 14
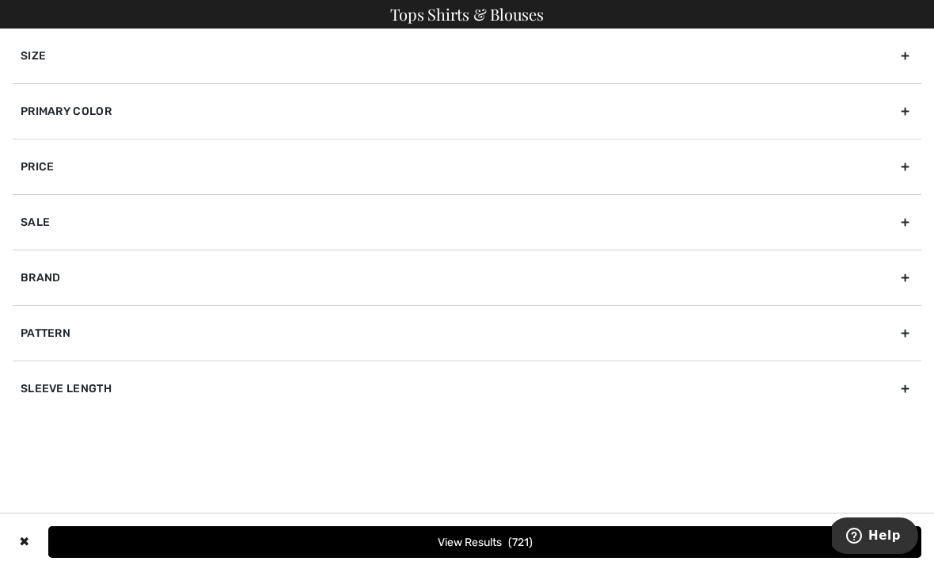
click at [193, 283] on div "Brand" at bounding box center [467, 276] width 909 height 55
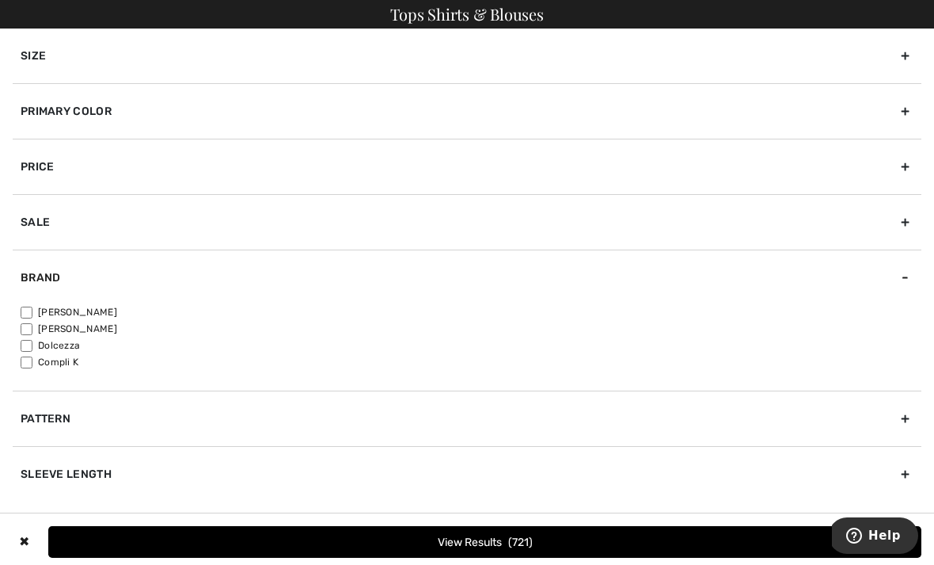
click at [94, 329] on label "[PERSON_NAME]" at bounding box center [471, 329] width 901 height 14
click at [32, 329] on input"] "[PERSON_NAME]" at bounding box center [27, 329] width 12 height 12
checkbox input"] "true"
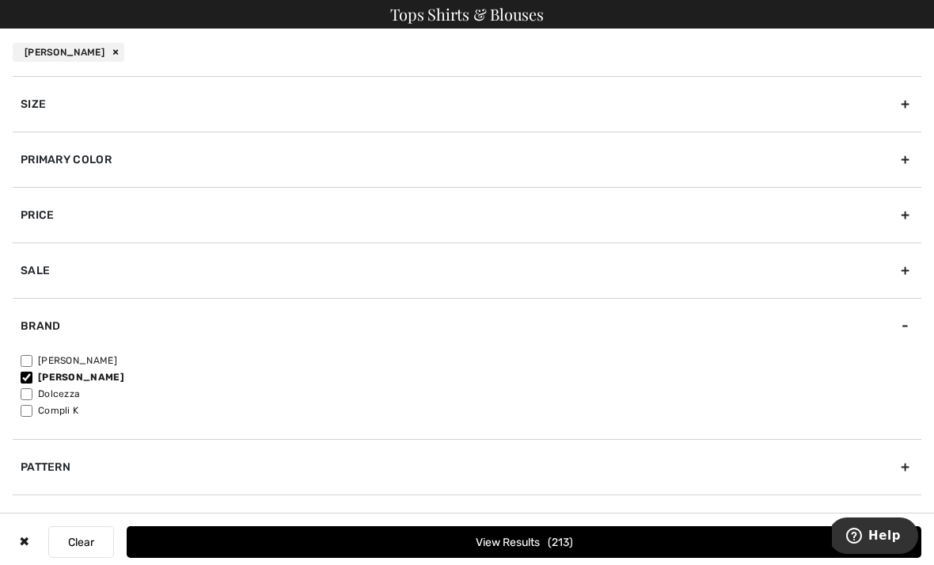
click at [596, 551] on button "View Results 213" at bounding box center [524, 542] width 795 height 32
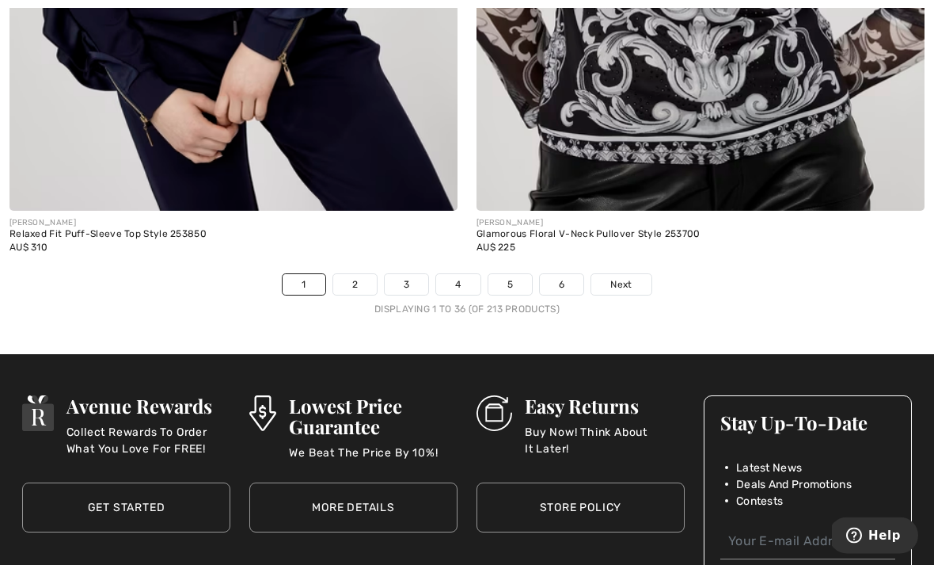
scroll to position [13646, 0]
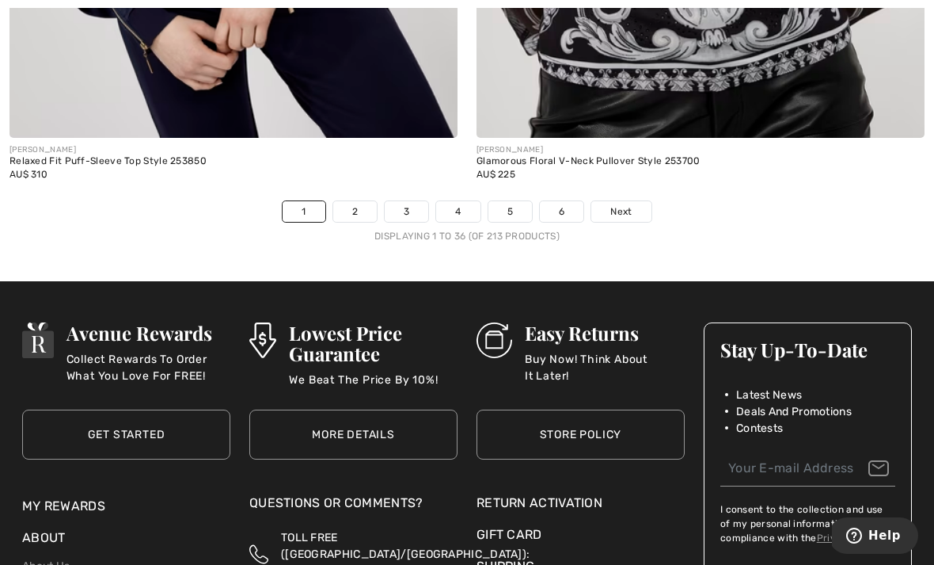
click at [619, 209] on link "Next" at bounding box center [621, 211] width 59 height 21
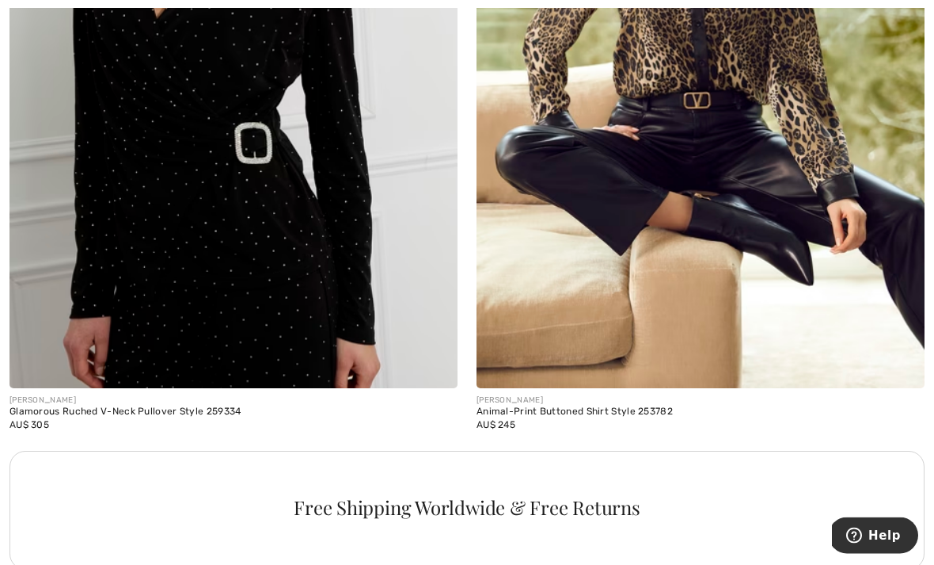
scroll to position [4307, 0]
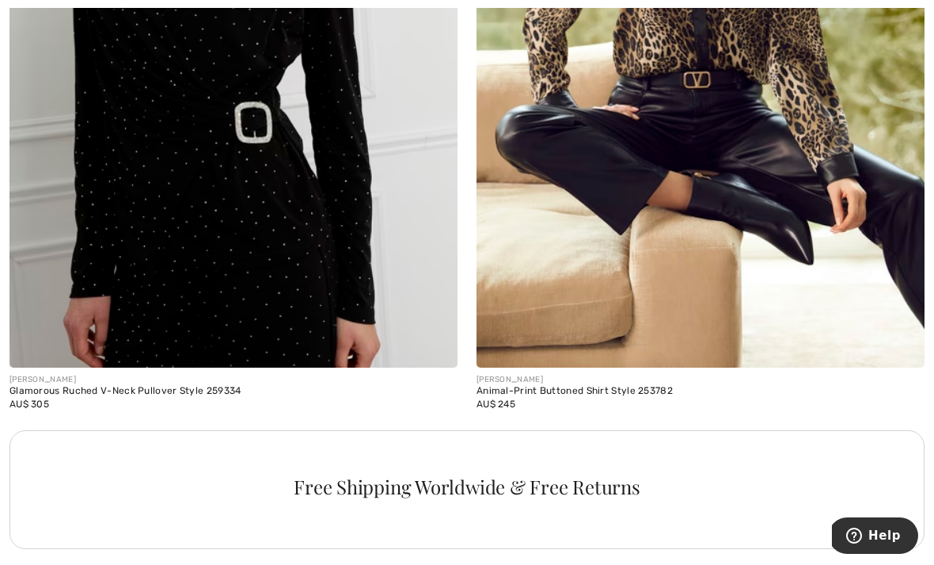
click at [759, 221] on img at bounding box center [701, 31] width 448 height 672
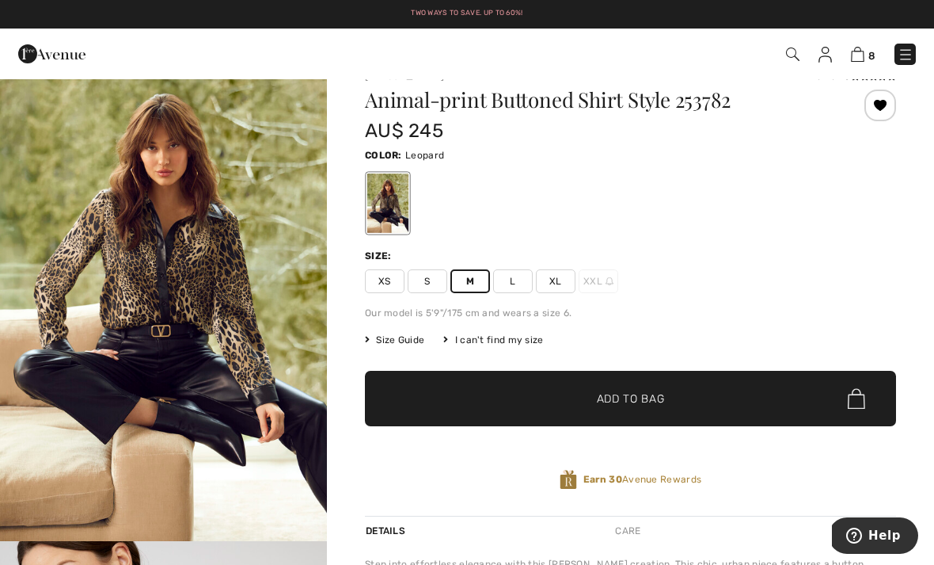
click at [688, 404] on span "✔ Added to Bag Add to Bag" at bounding box center [630, 398] width 531 height 55
click at [773, 345] on div "Size Guide I can't find my size Select Size XS S M L XL XXL - Sold Out" at bounding box center [630, 340] width 531 height 14
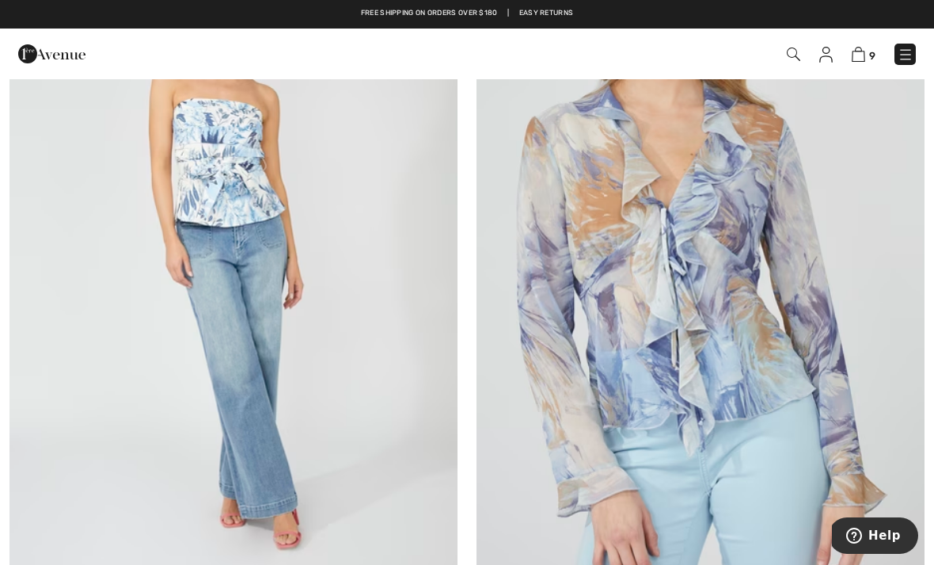
scroll to position [13241, 0]
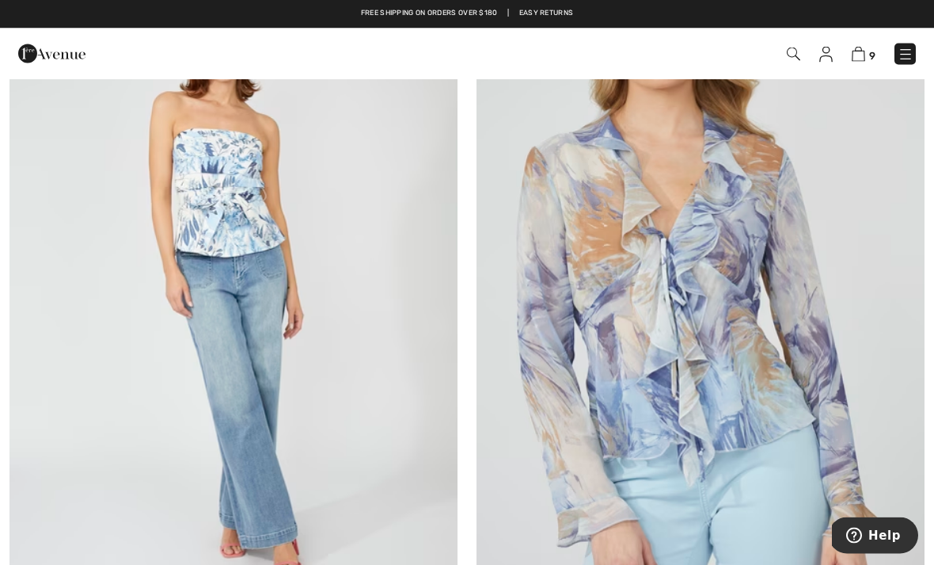
click at [701, 291] on img at bounding box center [701, 285] width 448 height 672
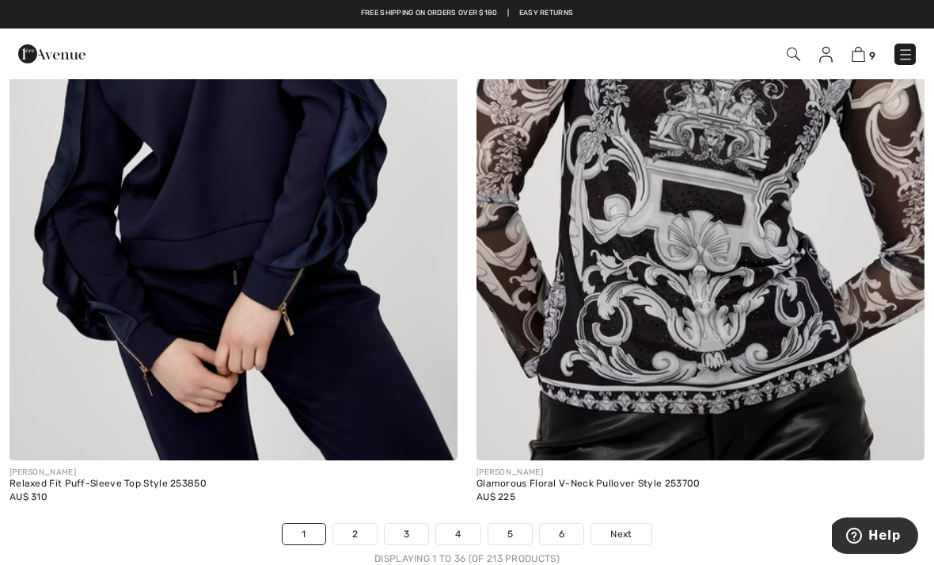
scroll to position [13313, 0]
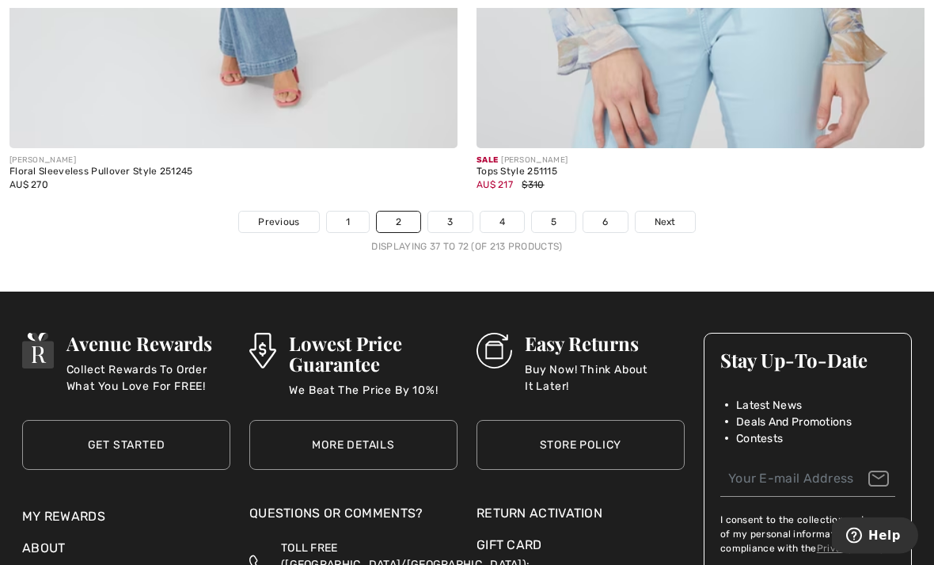
scroll to position [13726, 0]
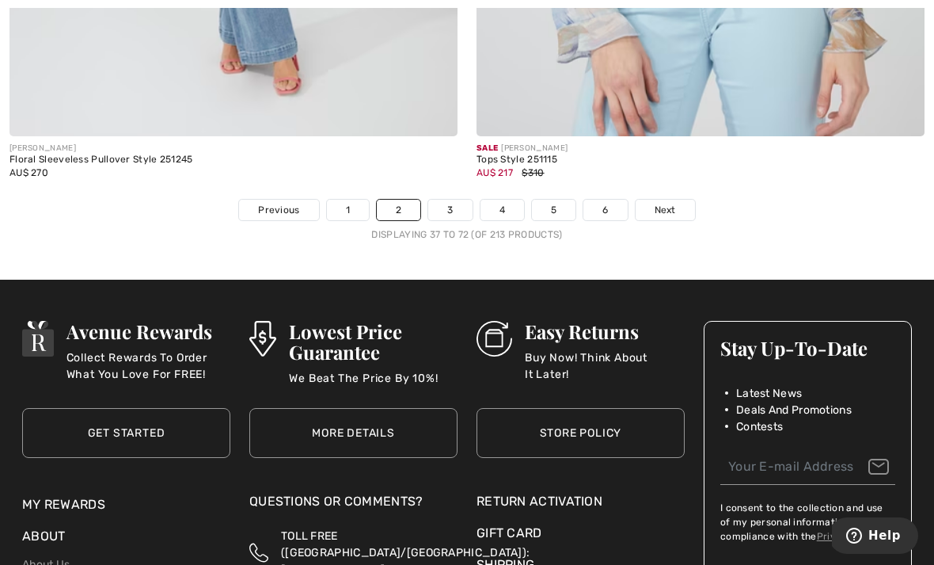
click at [674, 204] on span "Next" at bounding box center [665, 210] width 21 height 14
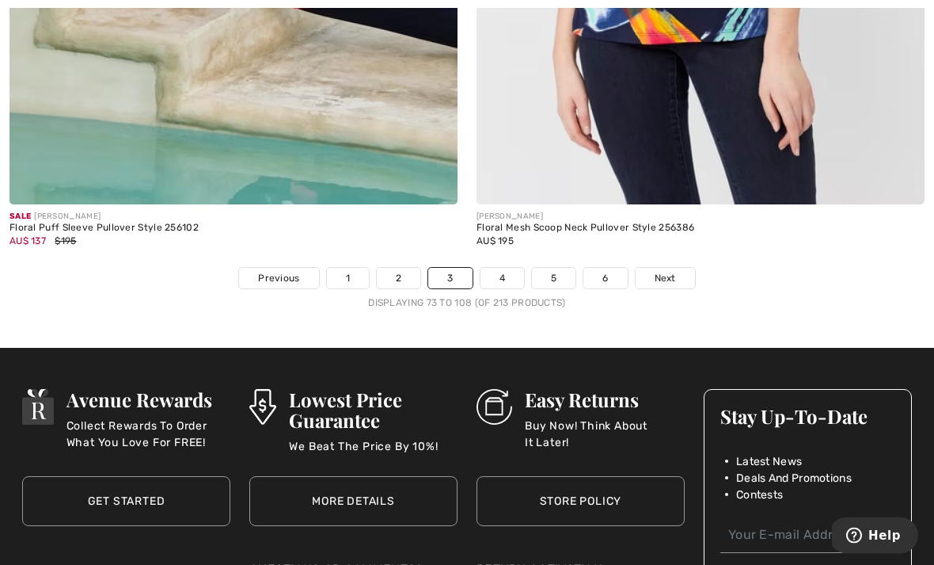
scroll to position [13684, 0]
click at [674, 273] on span "Next" at bounding box center [665, 278] width 21 height 14
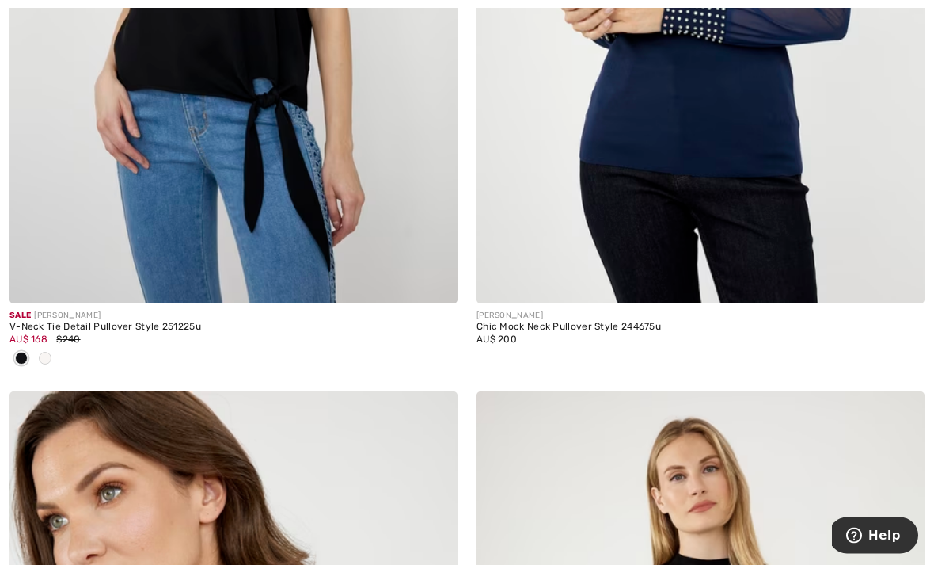
scroll to position [7483, 0]
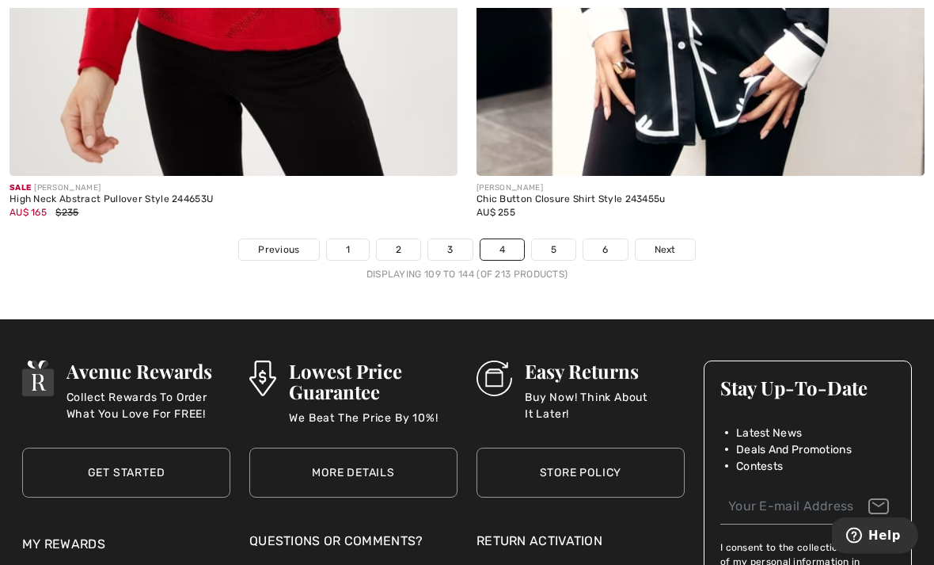
scroll to position [13739, 0]
click at [664, 247] on link "Next" at bounding box center [665, 249] width 59 height 21
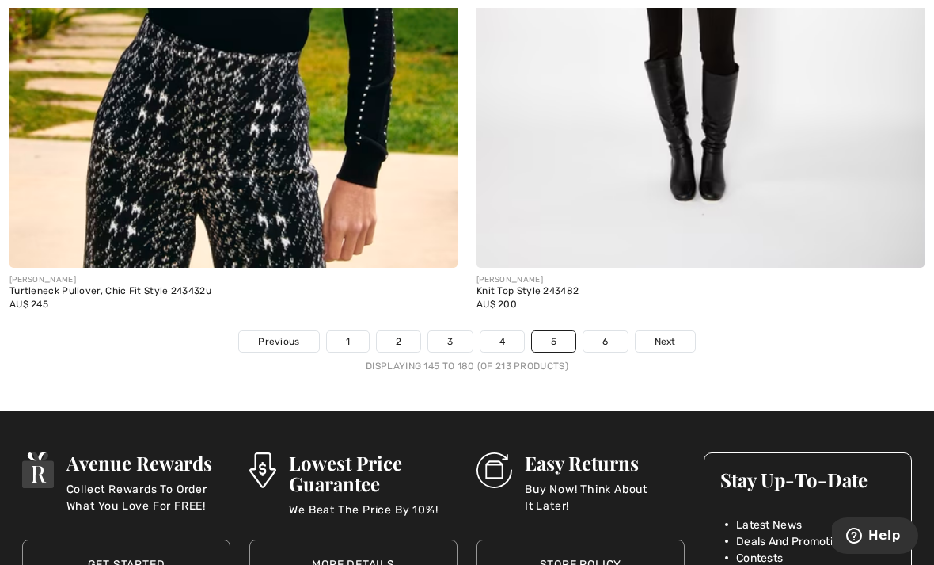
scroll to position [13566, 0]
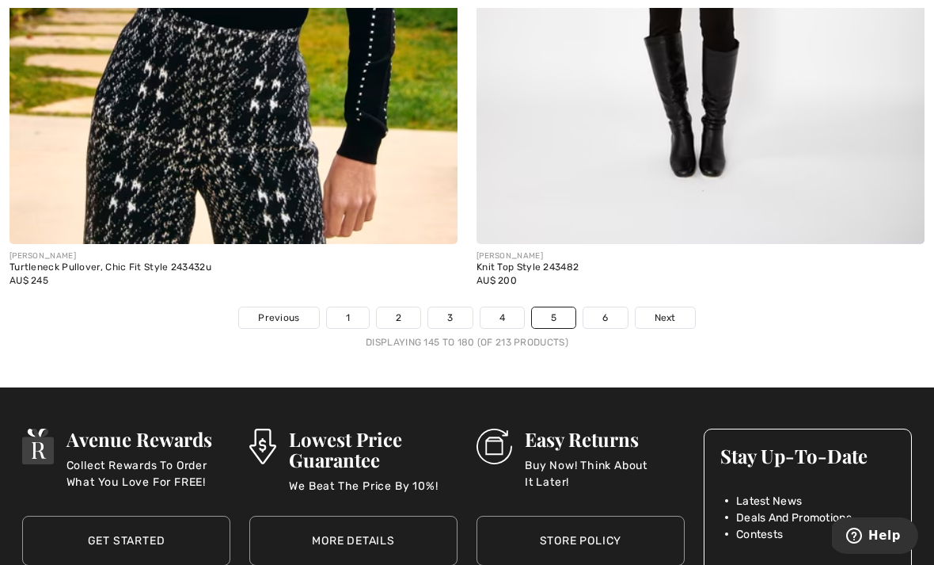
click at [673, 310] on span "Next" at bounding box center [665, 317] width 21 height 14
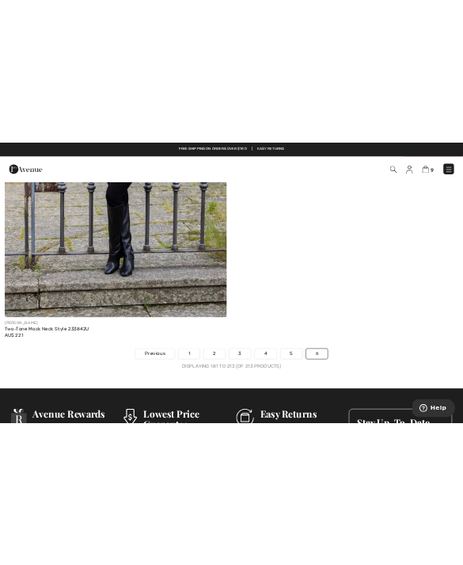
scroll to position [6642, 0]
